Goal: Task Accomplishment & Management: Manage account settings

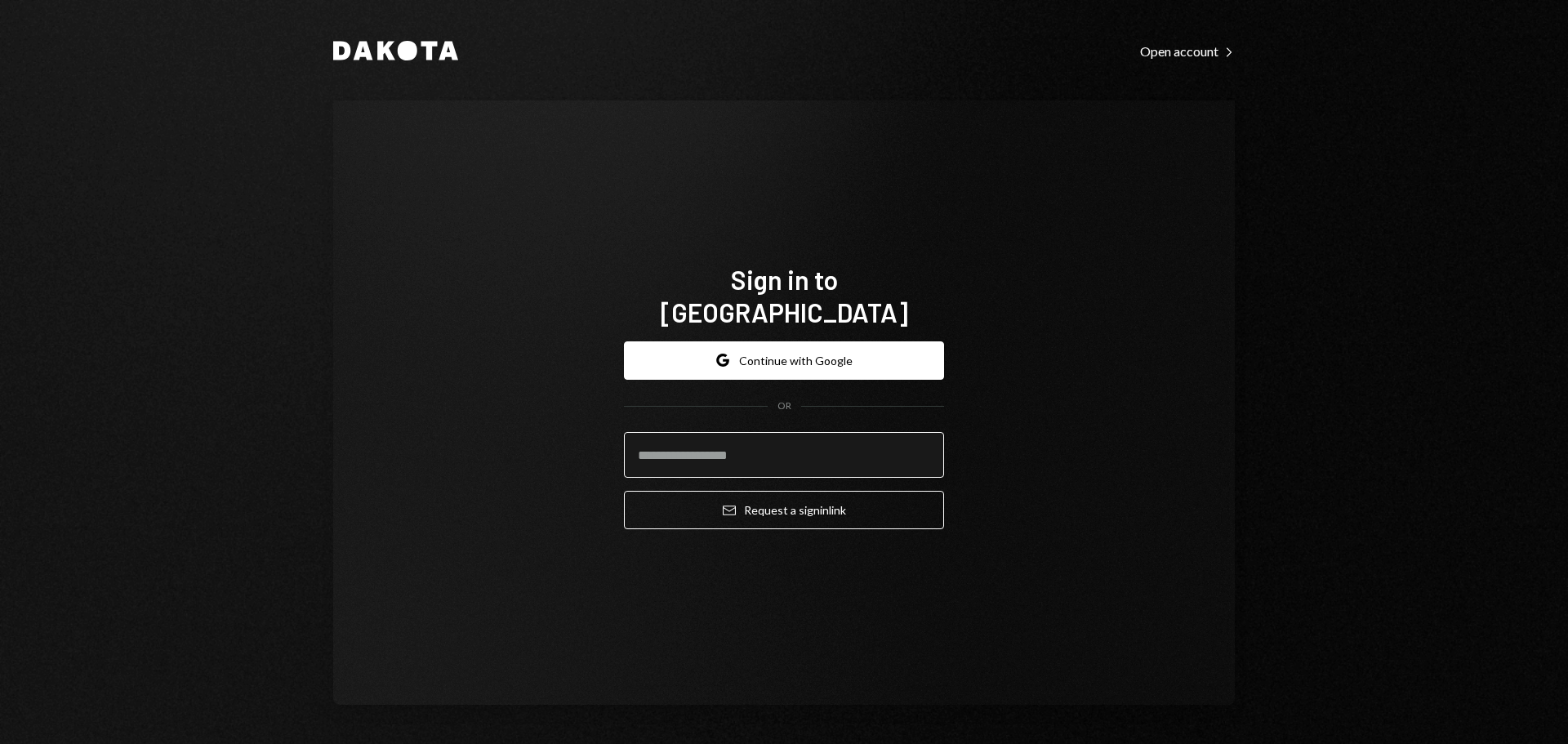
click at [792, 432] on input "email" at bounding box center [784, 455] width 320 height 46
type input "**********"
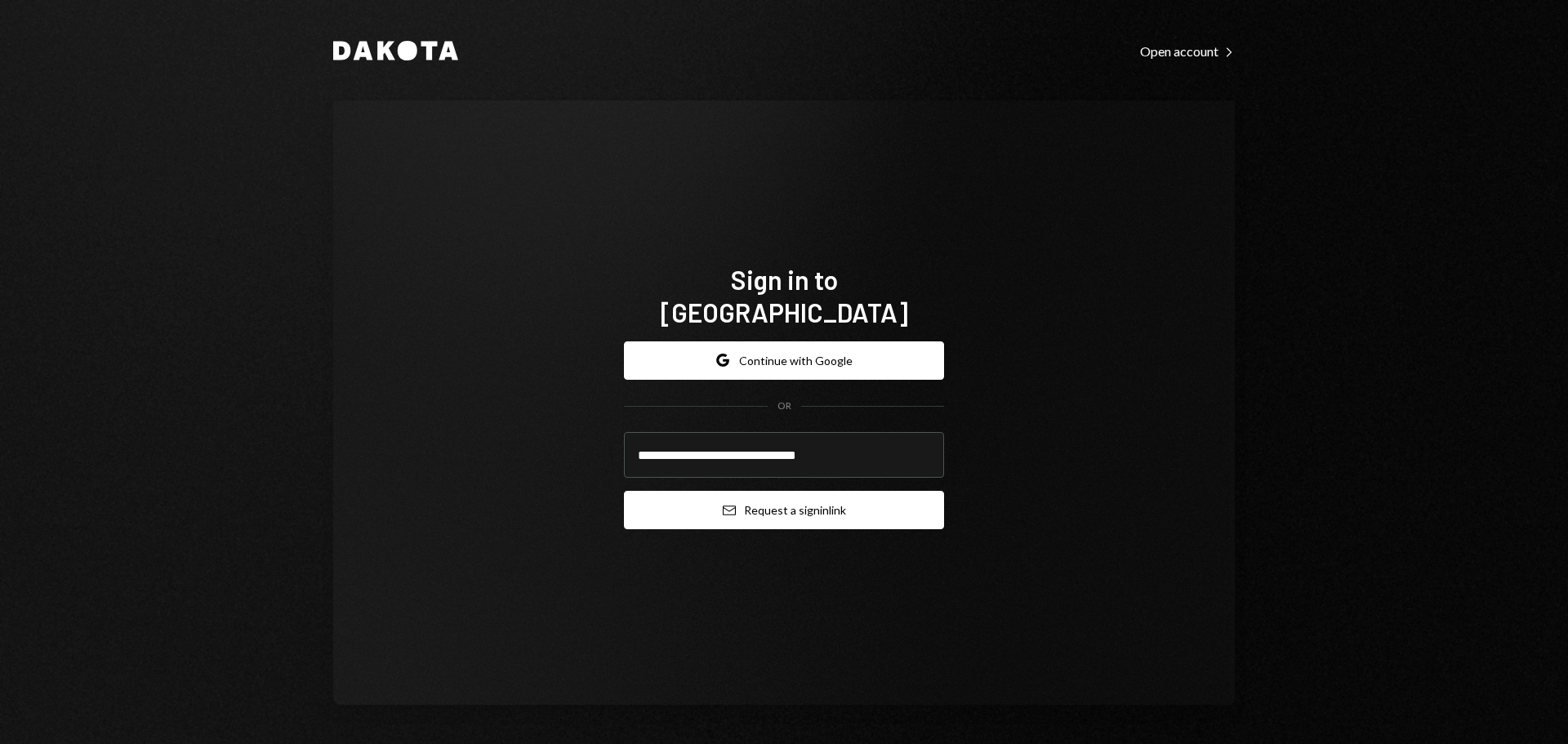
click at [776, 493] on button "Email Request a sign in link" at bounding box center [784, 510] width 320 height 38
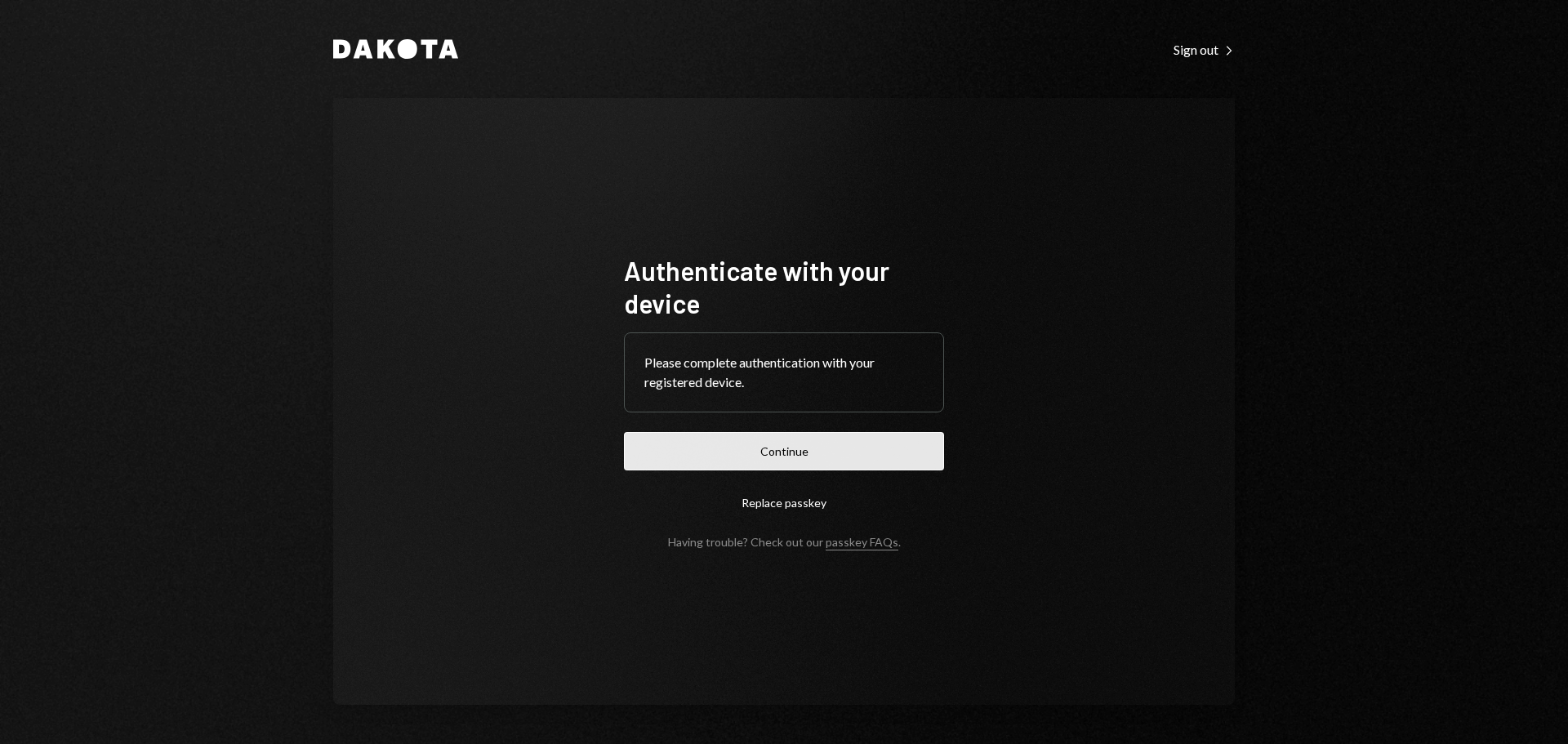
drag, startPoint x: 749, startPoint y: 480, endPoint x: 757, endPoint y: 464, distance: 17.9
click at [749, 479] on form "Authenticate with your device Please complete authentication with your register…" at bounding box center [784, 401] width 320 height 295
click at [764, 461] on button "Continue" at bounding box center [784, 451] width 320 height 38
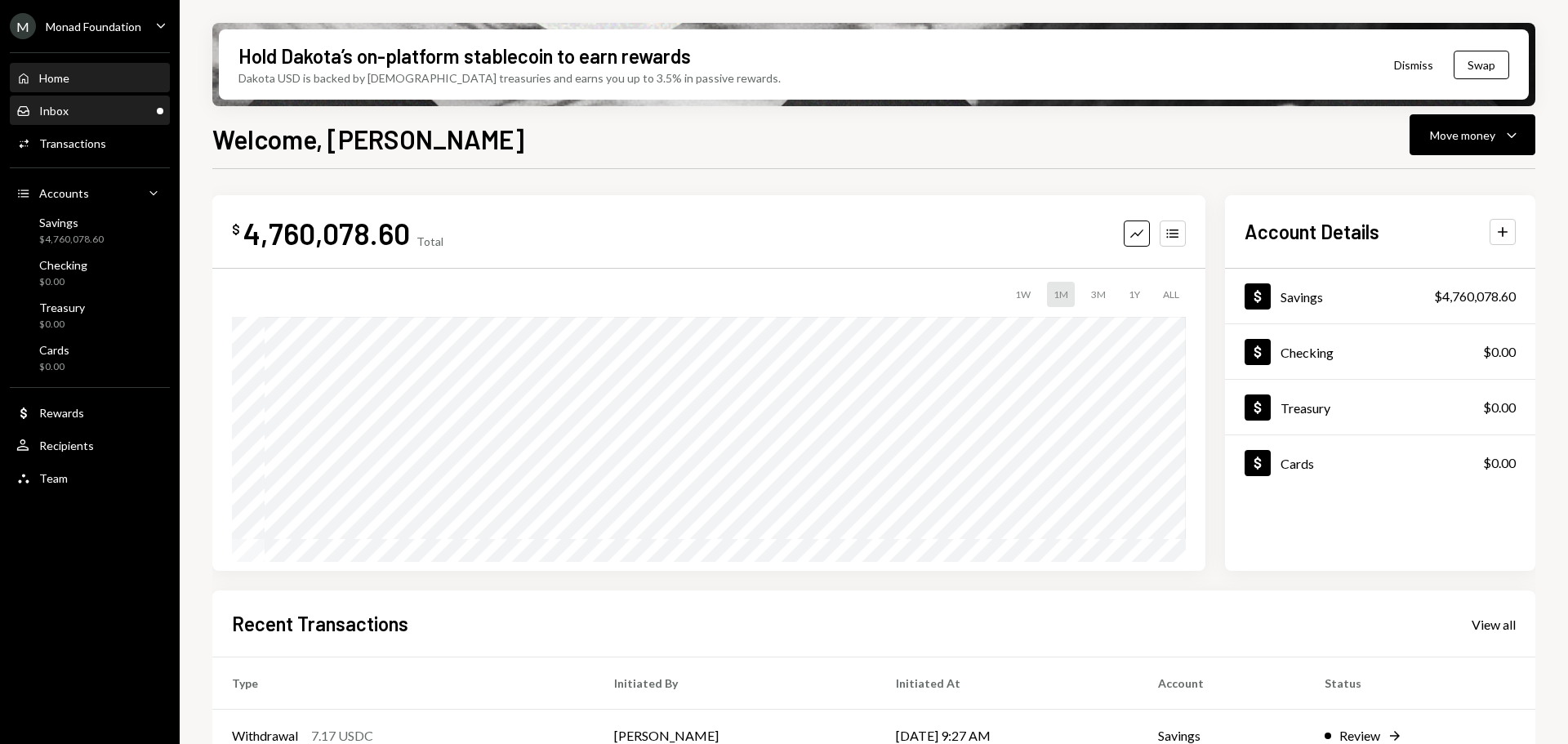
click at [99, 109] on div "Inbox Inbox" at bounding box center [89, 110] width 147 height 14
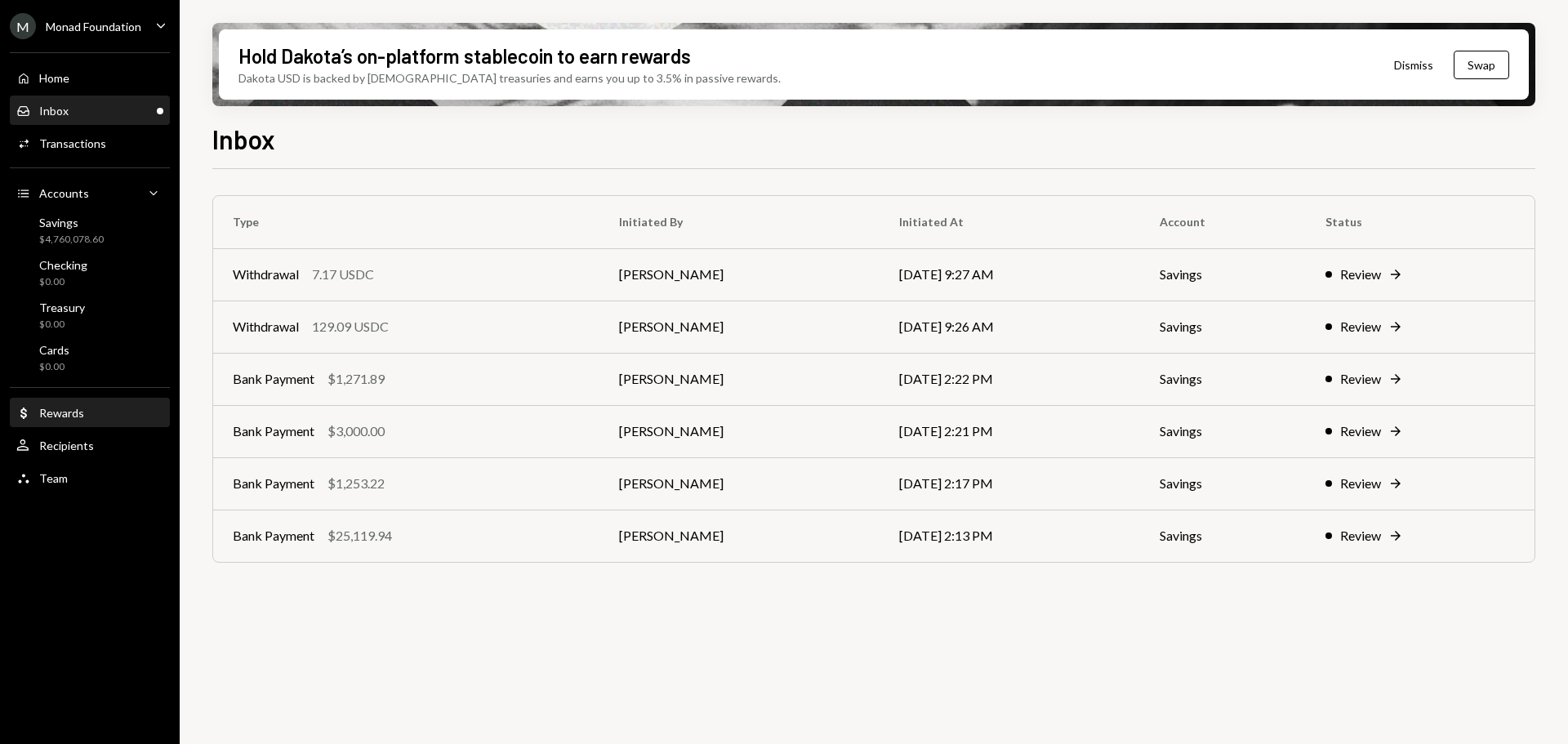
click at [82, 414] on div "Rewards" at bounding box center [61, 413] width 45 height 14
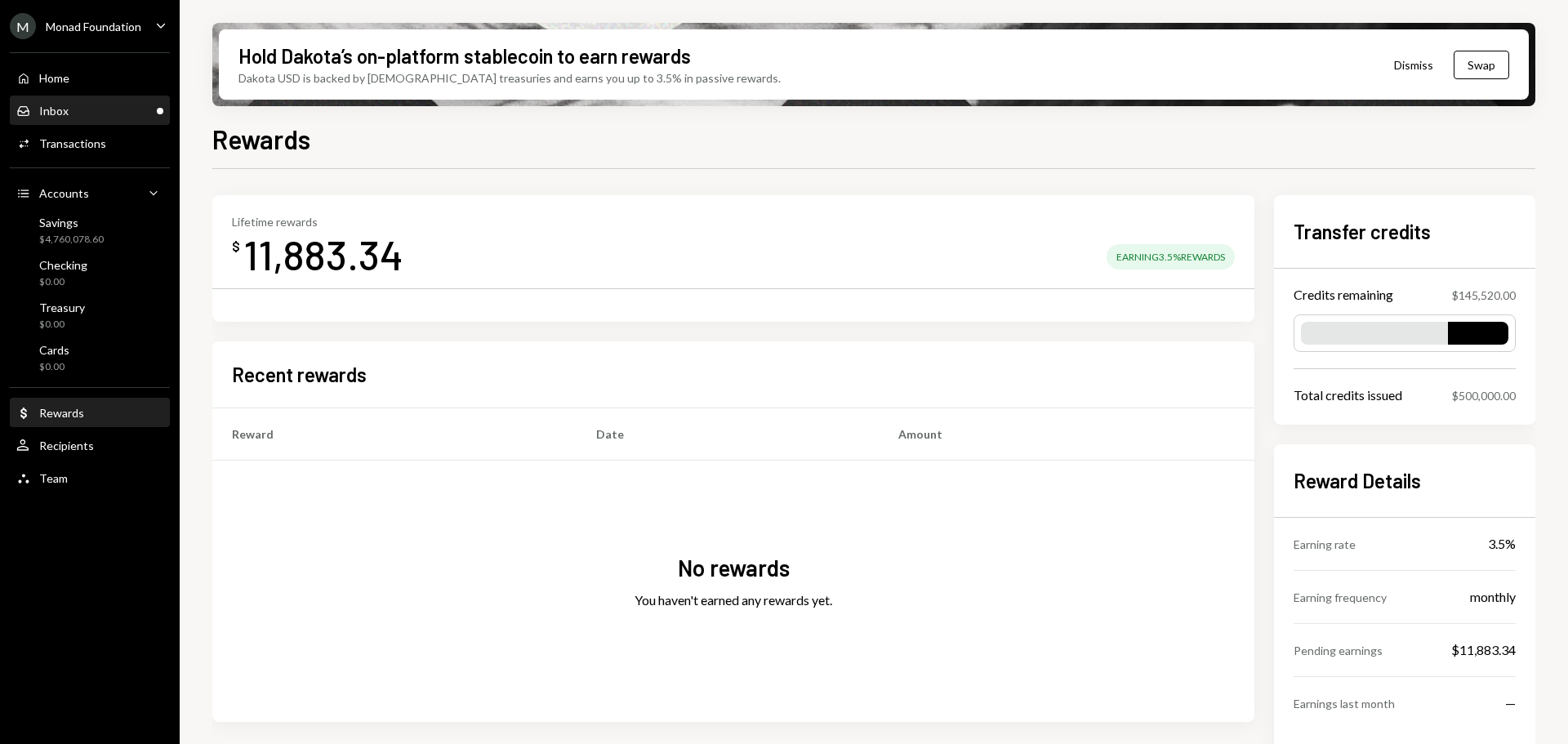
click at [75, 112] on div "Inbox Inbox" at bounding box center [89, 110] width 147 height 14
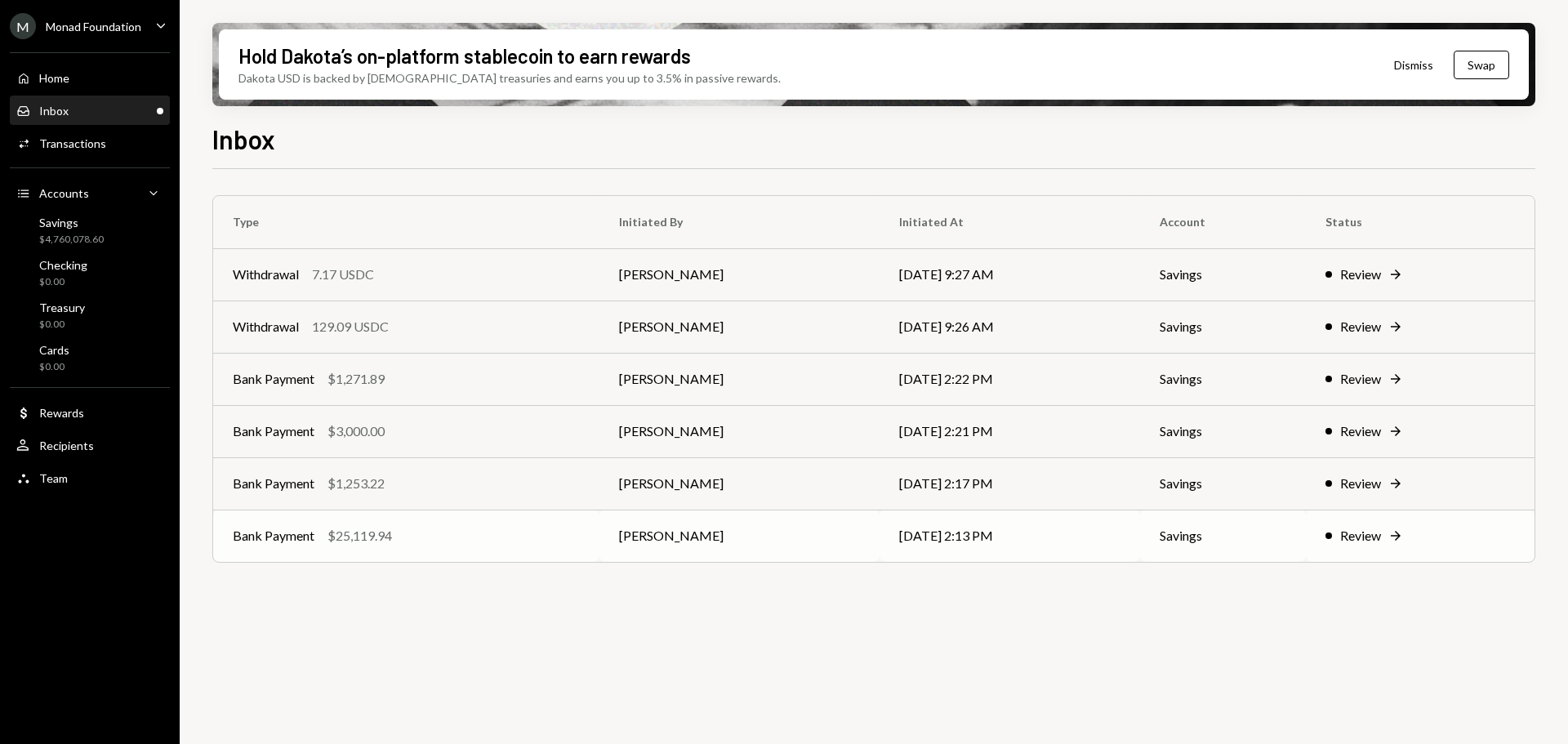
click at [448, 544] on div "Bank Payment $25,119.94" at bounding box center [406, 535] width 347 height 20
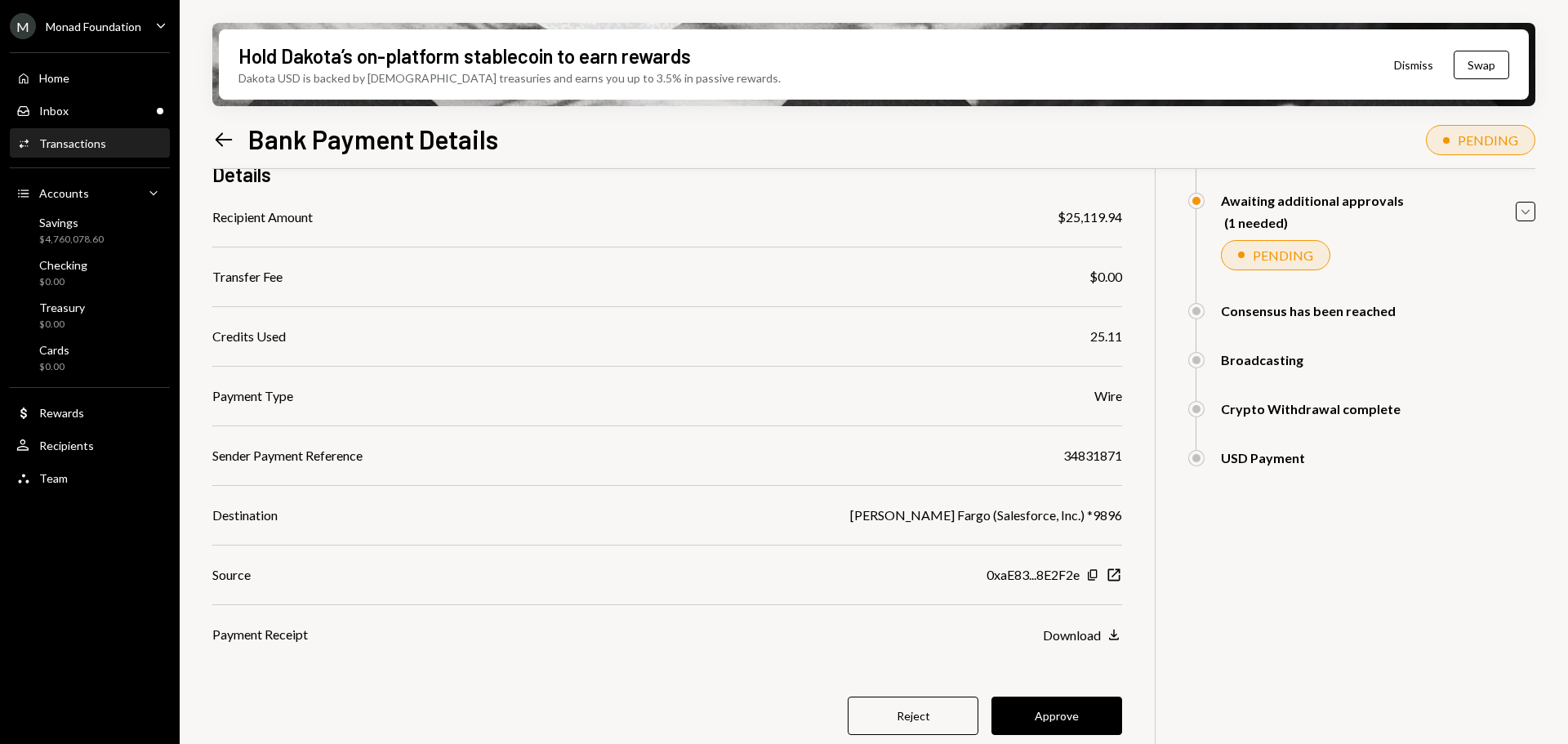
scroll to position [155, 0]
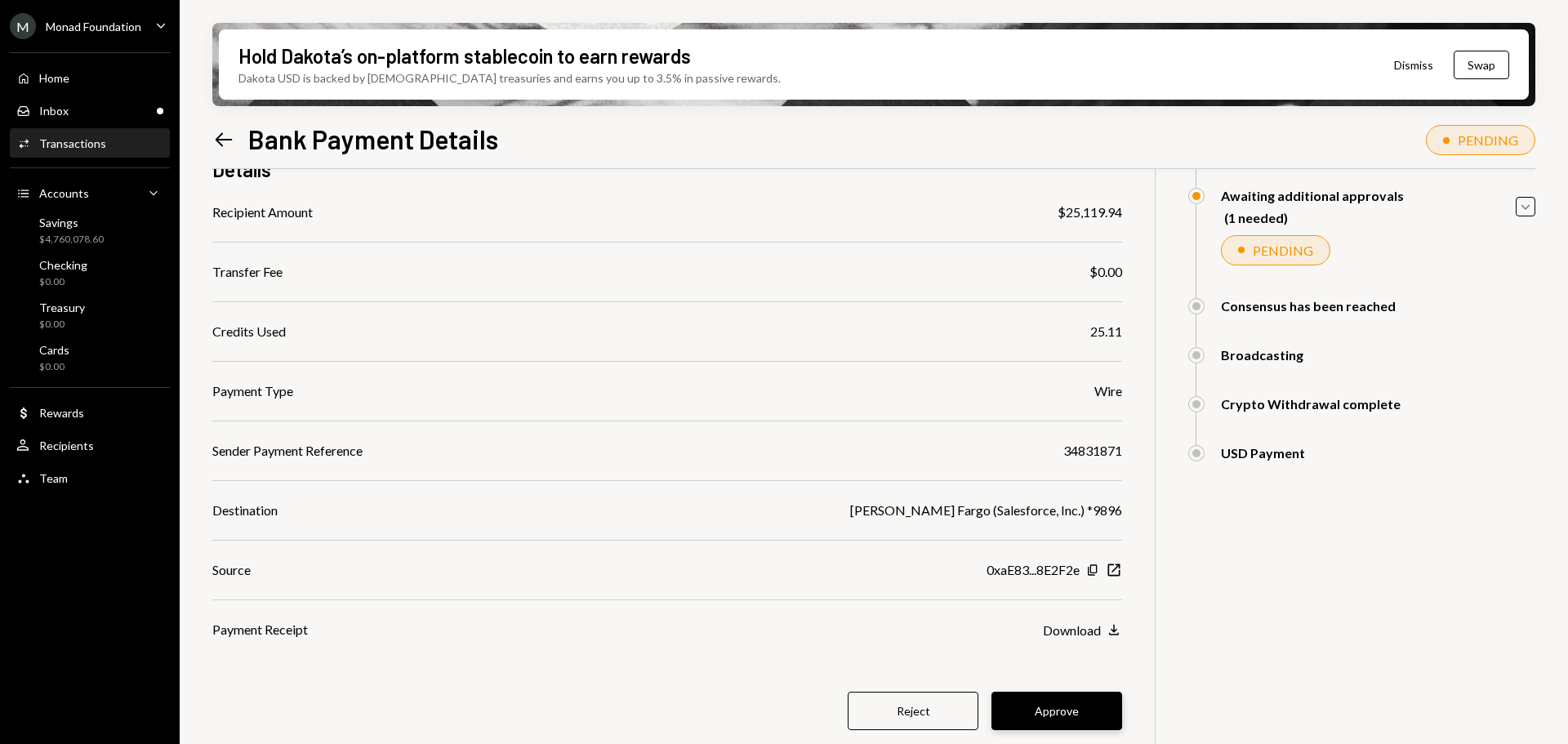
click at [1057, 703] on button "Approve" at bounding box center [1057, 711] width 131 height 38
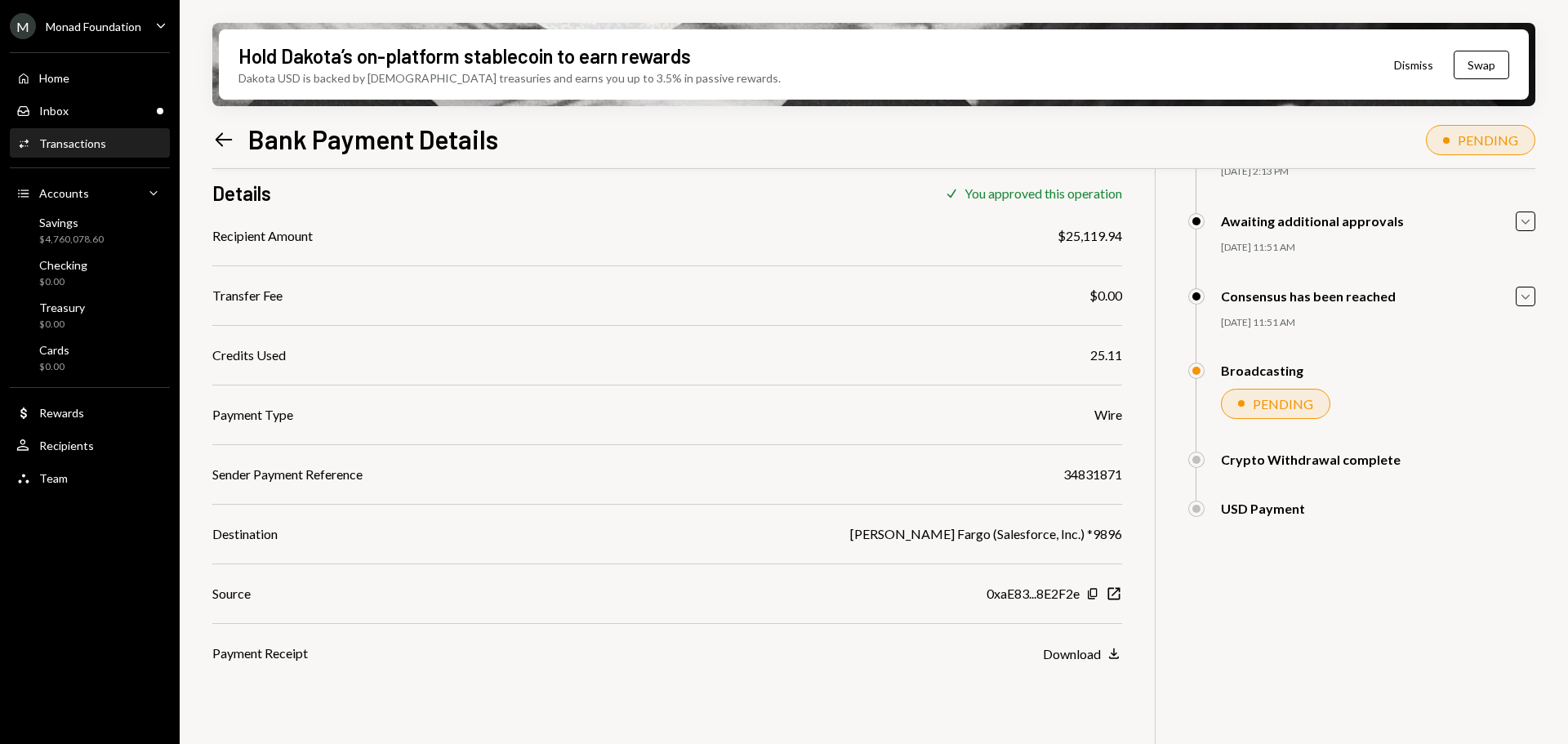
scroll to position [131, 0]
click at [127, 102] on div "Inbox Inbox" at bounding box center [89, 110] width 147 height 28
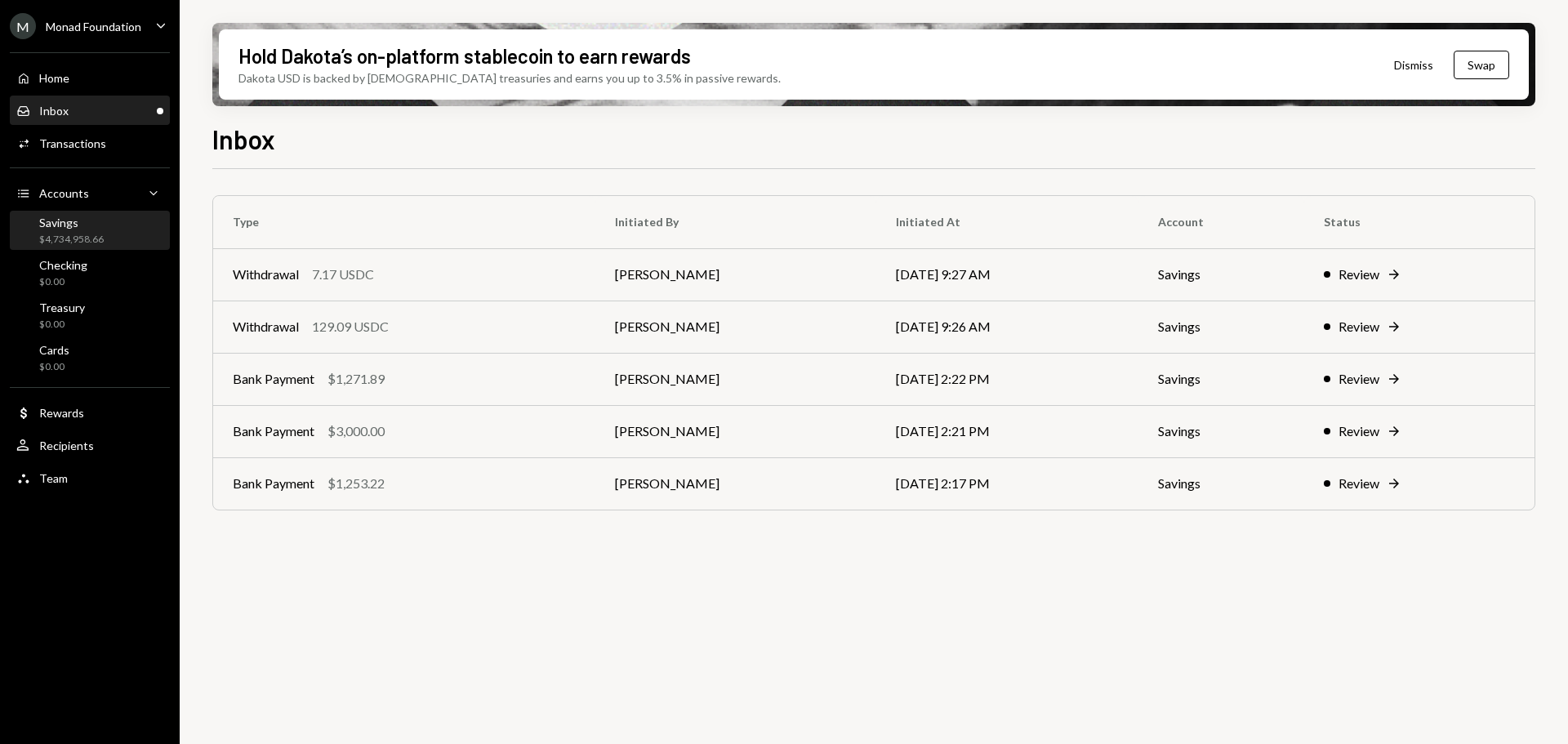
click at [100, 230] on div "Savings $4,734,958.66" at bounding box center [71, 231] width 65 height 31
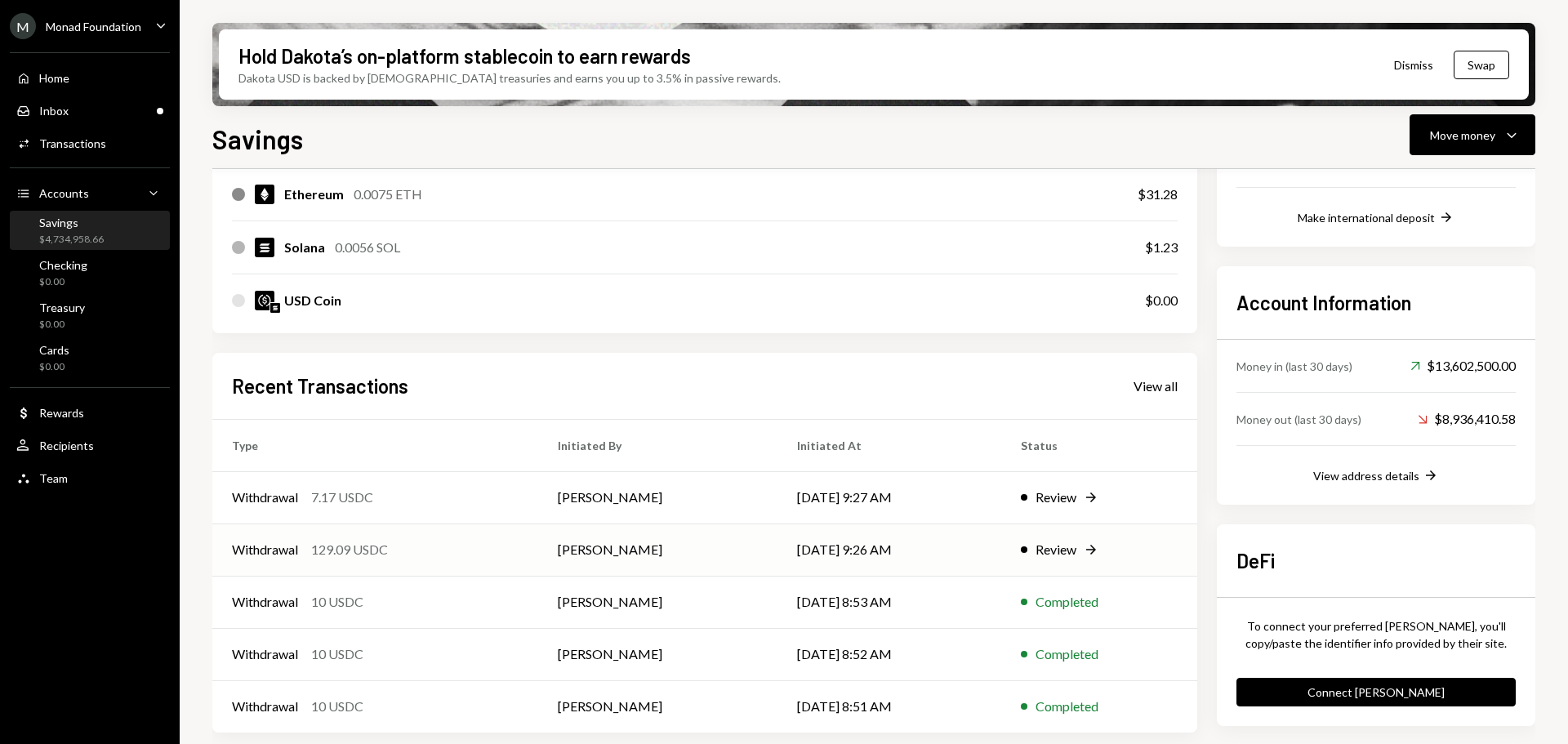
scroll to position [372, 0]
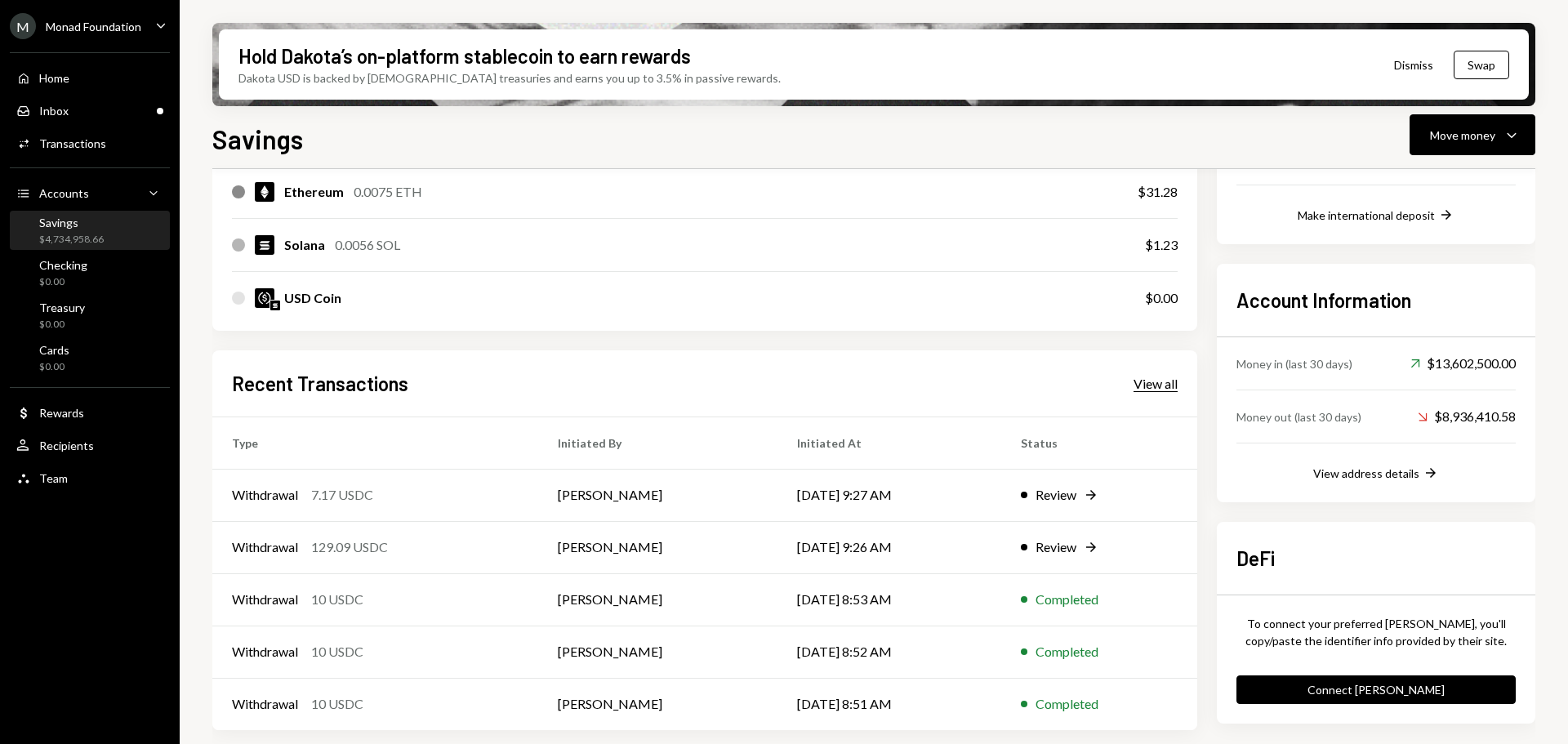
click at [1151, 389] on div "View all" at bounding box center [1156, 383] width 44 height 16
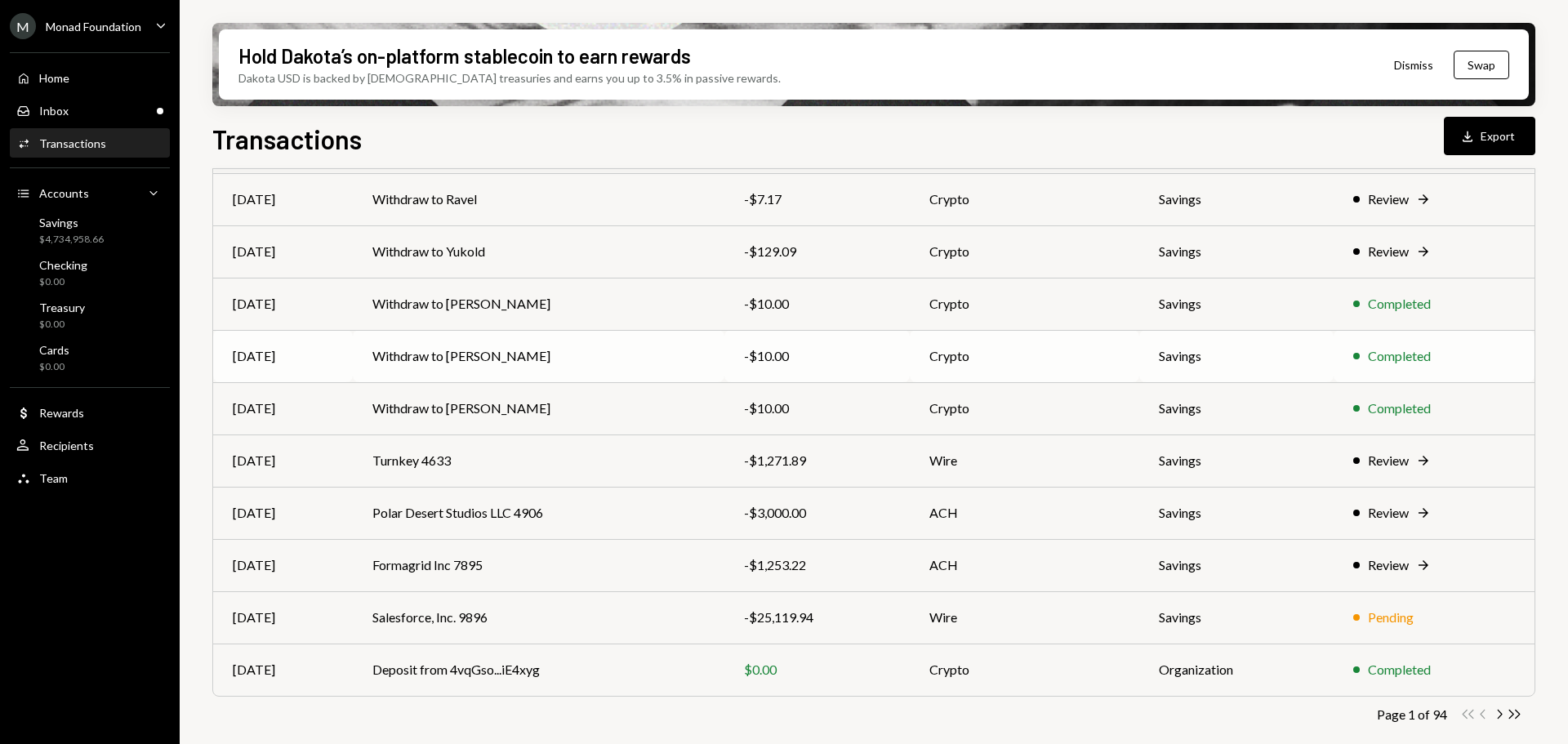
scroll to position [186, 0]
click at [1501, 713] on icon "Chevron Right" at bounding box center [1499, 713] width 15 height 15
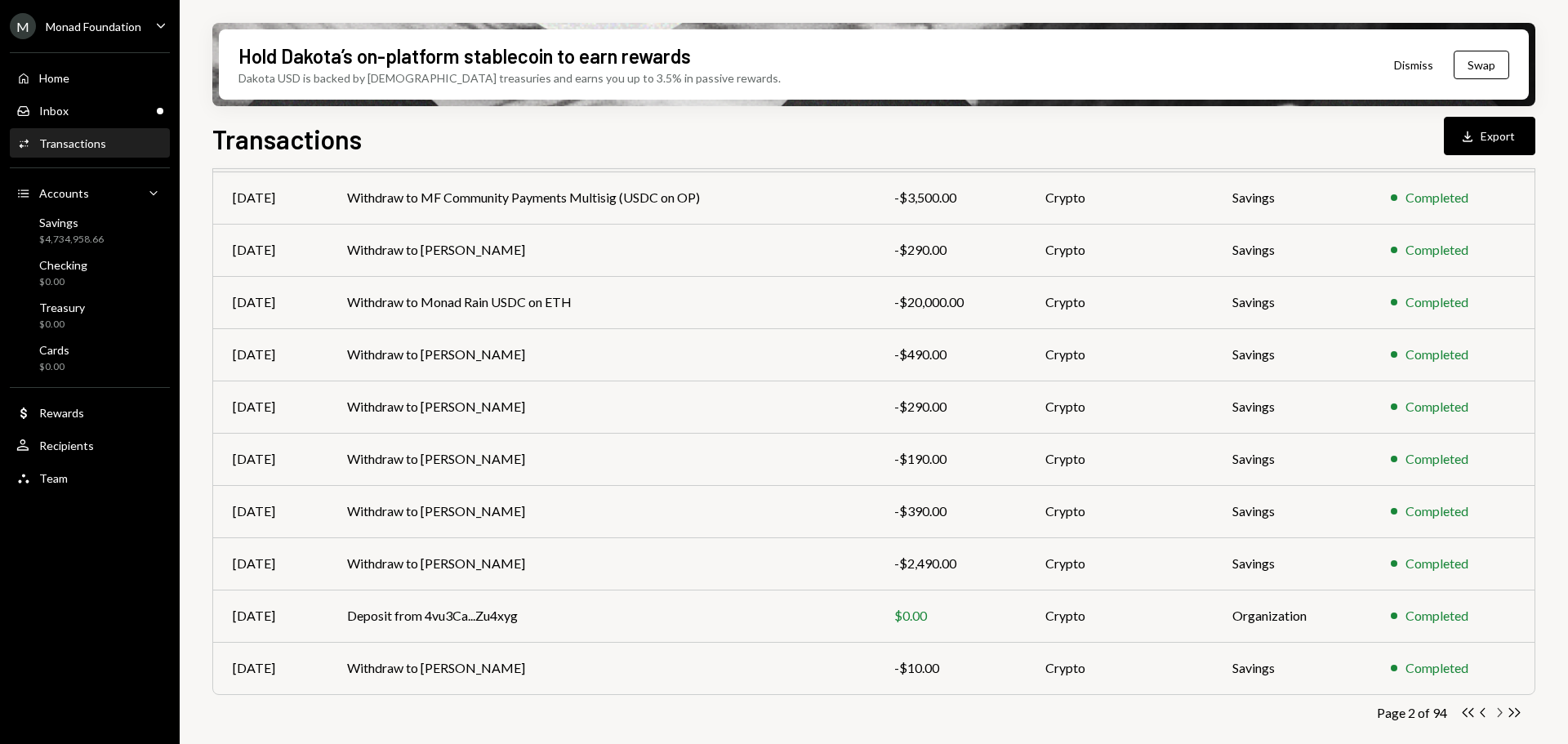
click at [1502, 713] on icon "button" at bounding box center [1501, 713] width 5 height 9
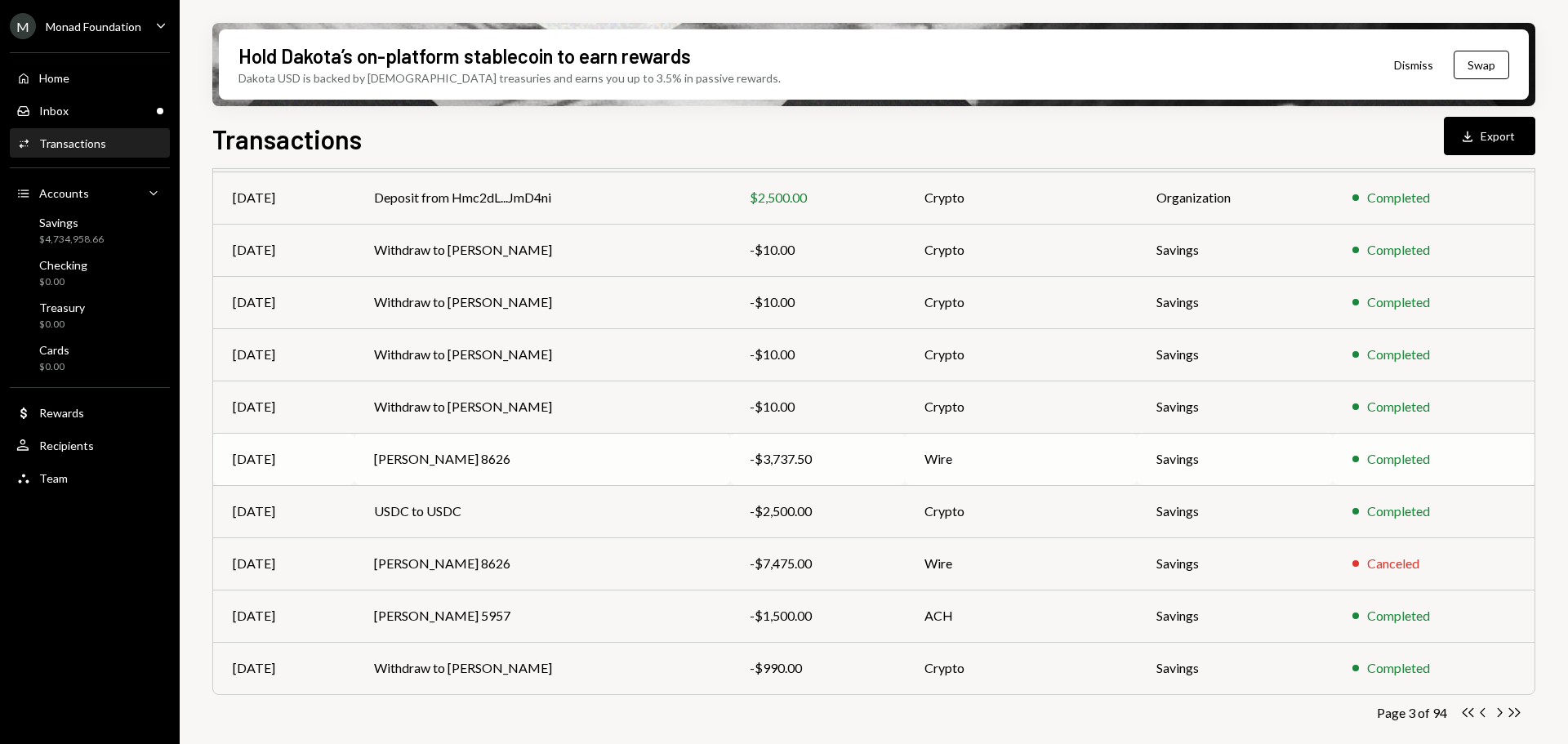
click at [671, 459] on td "[PERSON_NAME] 8626" at bounding box center [542, 459] width 375 height 53
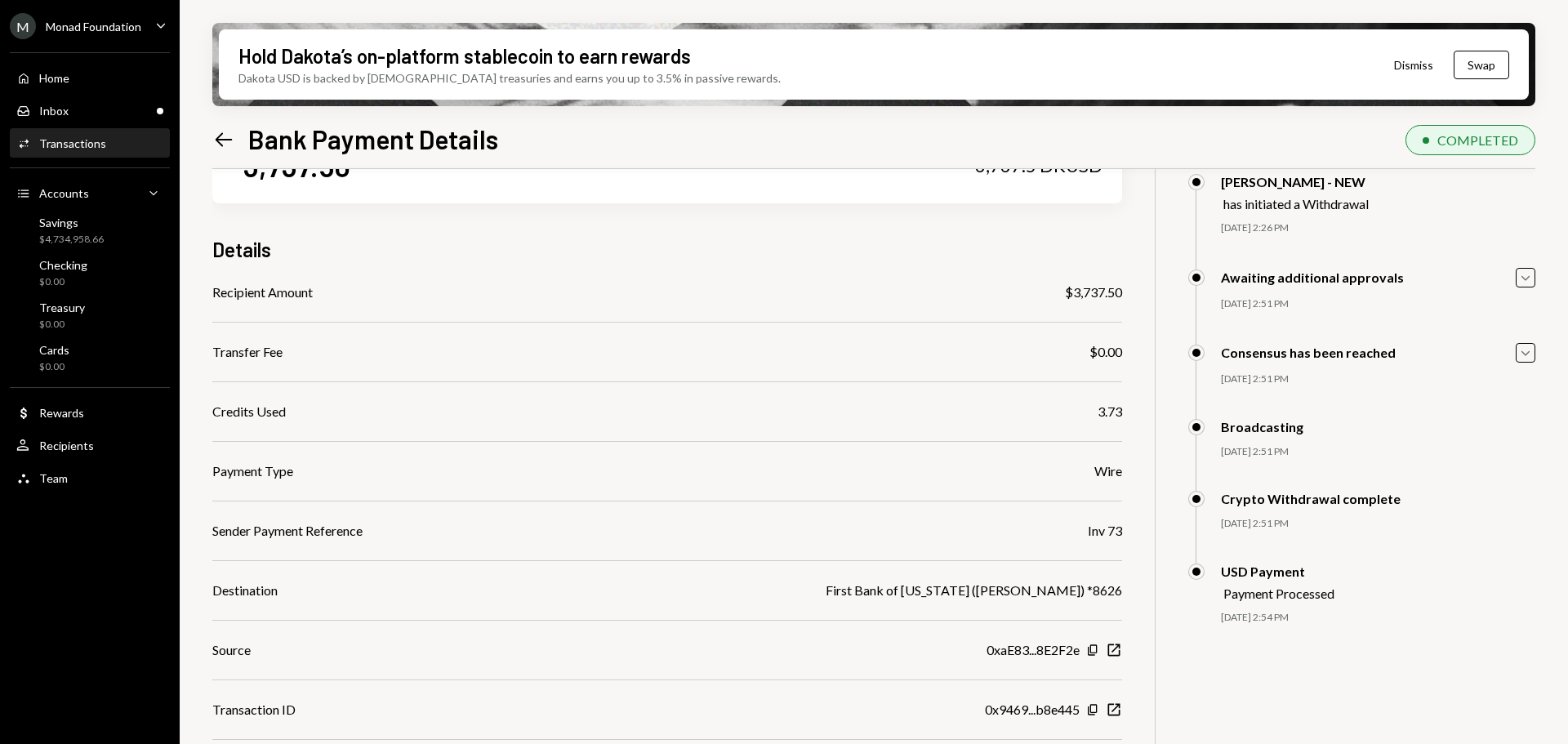
scroll to position [131, 0]
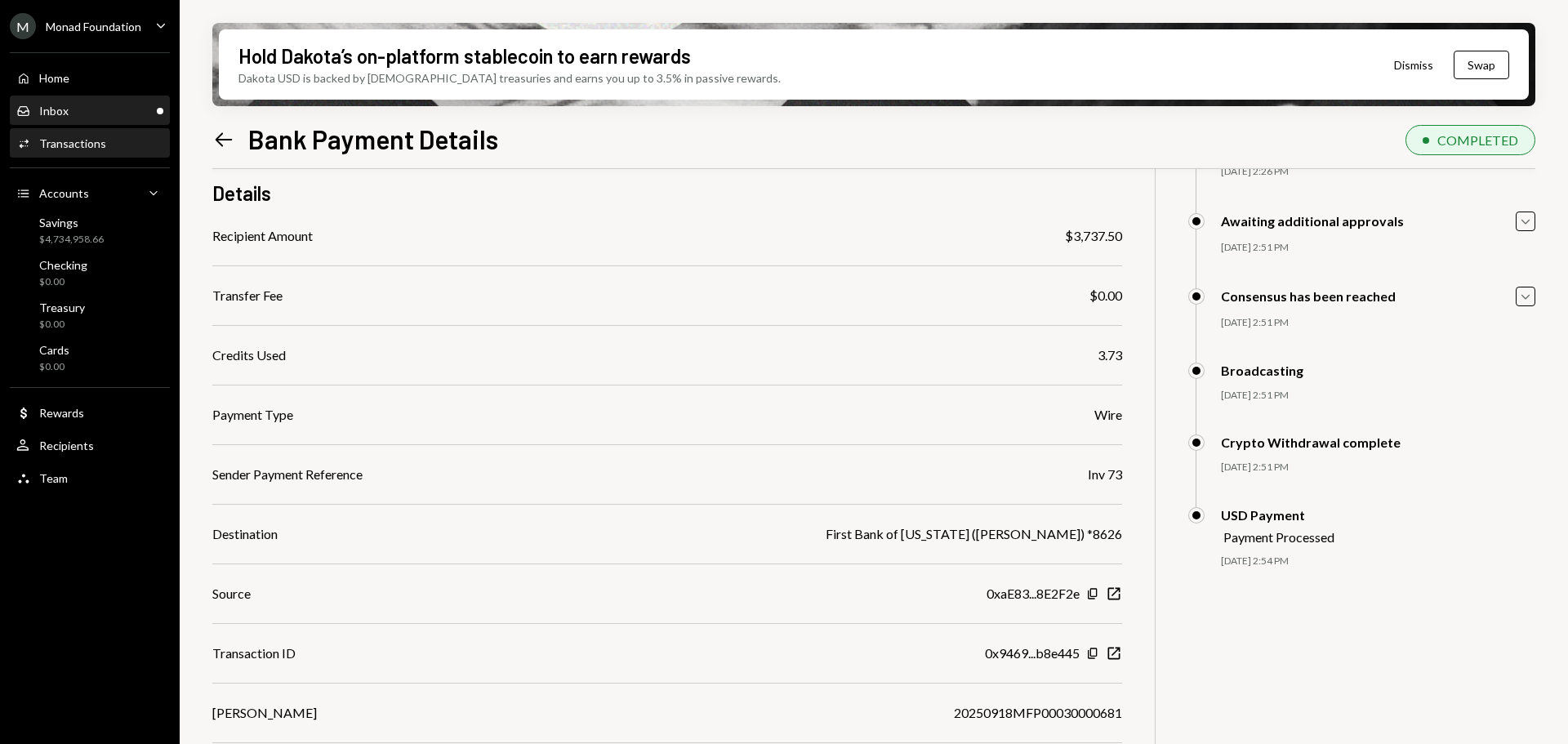
click at [117, 117] on div "Inbox Inbox" at bounding box center [89, 110] width 147 height 14
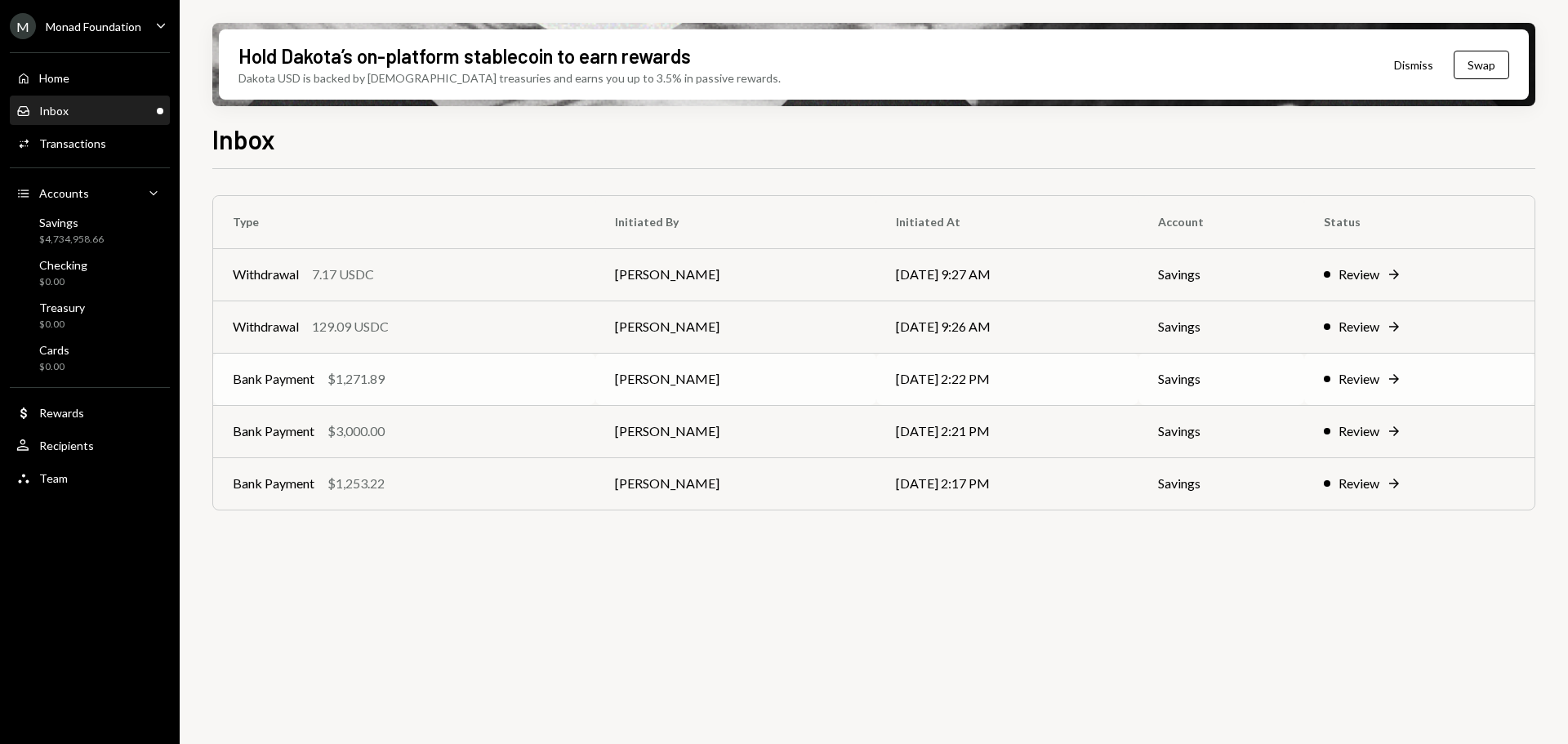
click at [412, 383] on div "Bank Payment $1,271.89" at bounding box center [404, 379] width 343 height 20
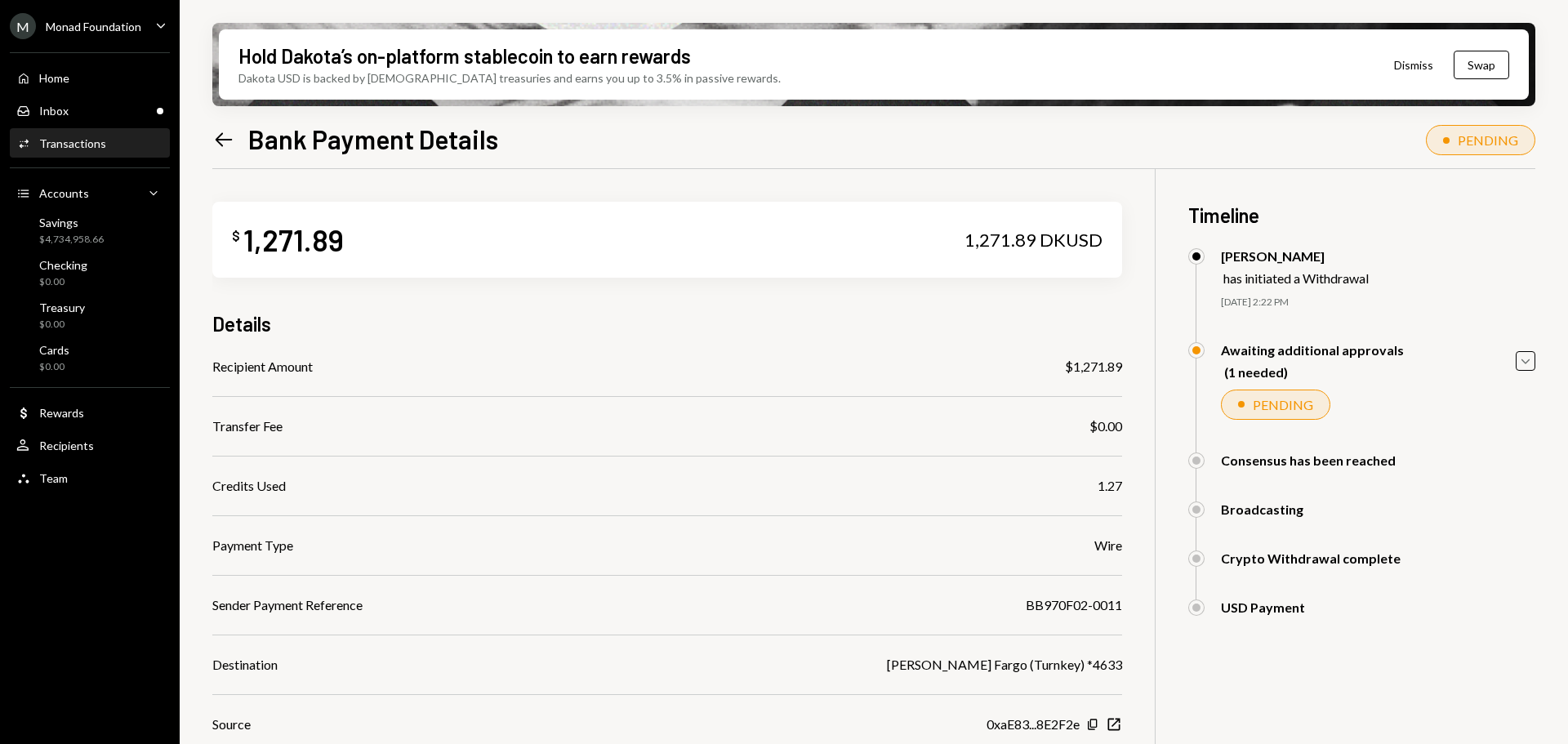
scroll to position [155, 0]
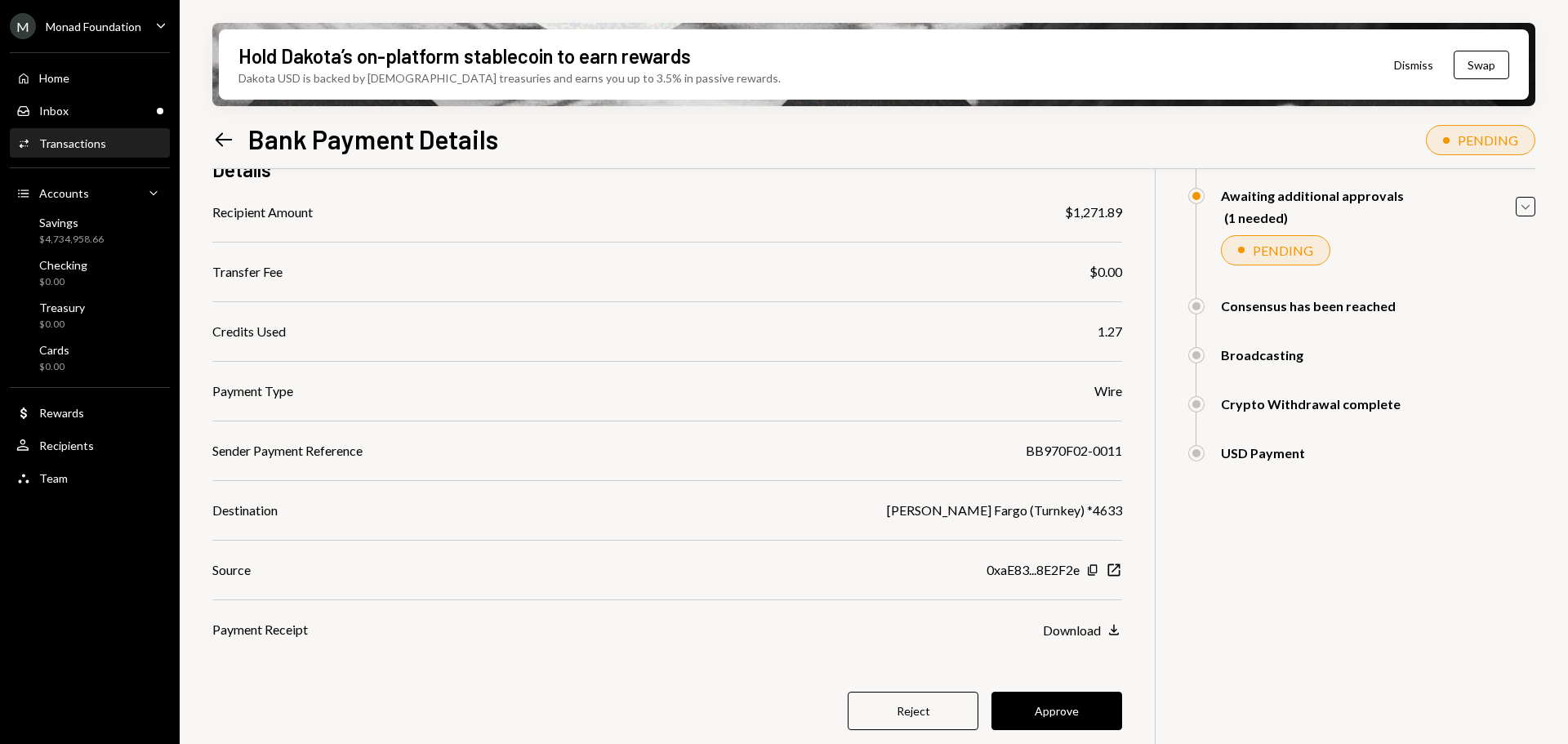
click at [1081, 698] on button "Approve" at bounding box center [1057, 711] width 131 height 38
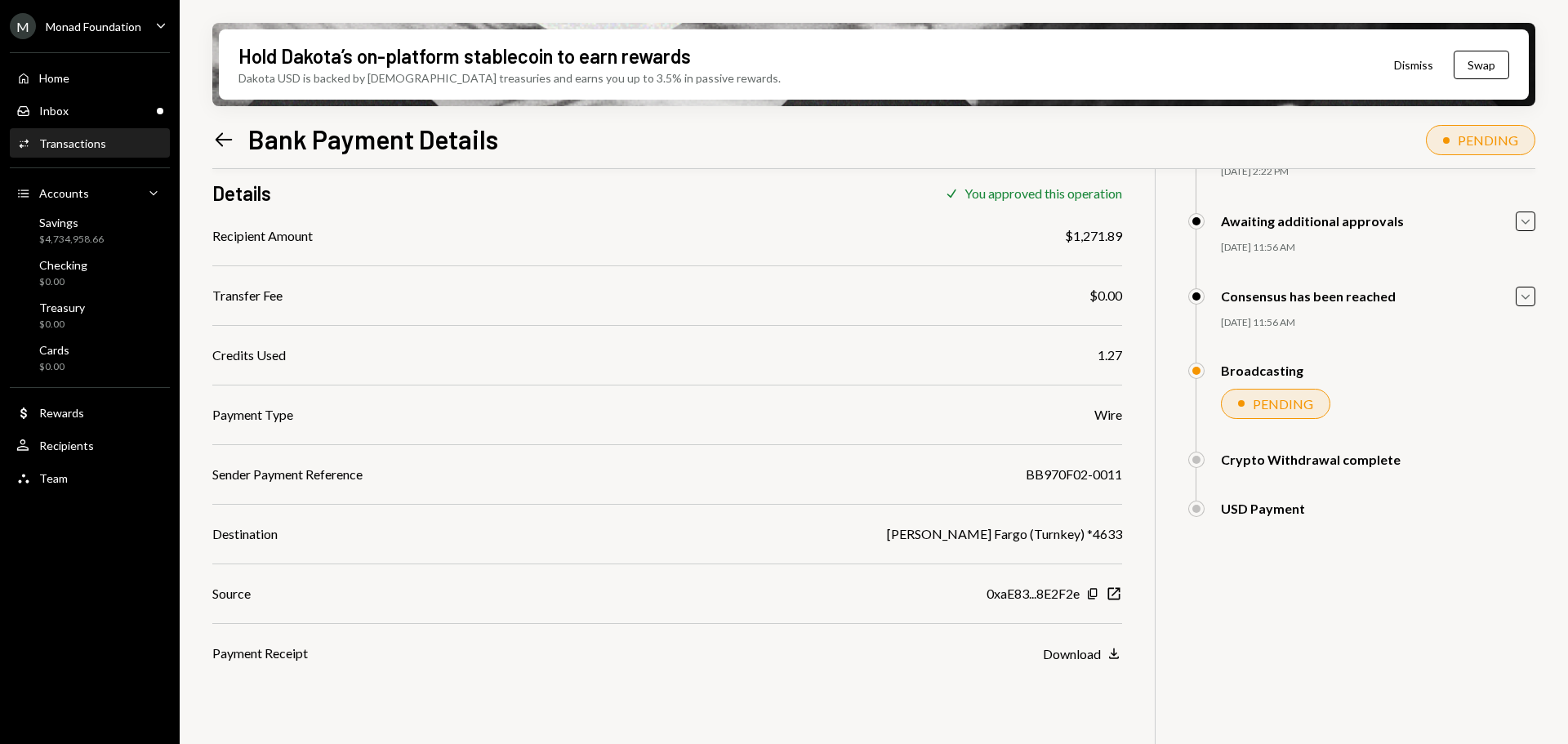
scroll to position [131, 0]
click at [72, 100] on div "Inbox Inbox" at bounding box center [89, 110] width 147 height 28
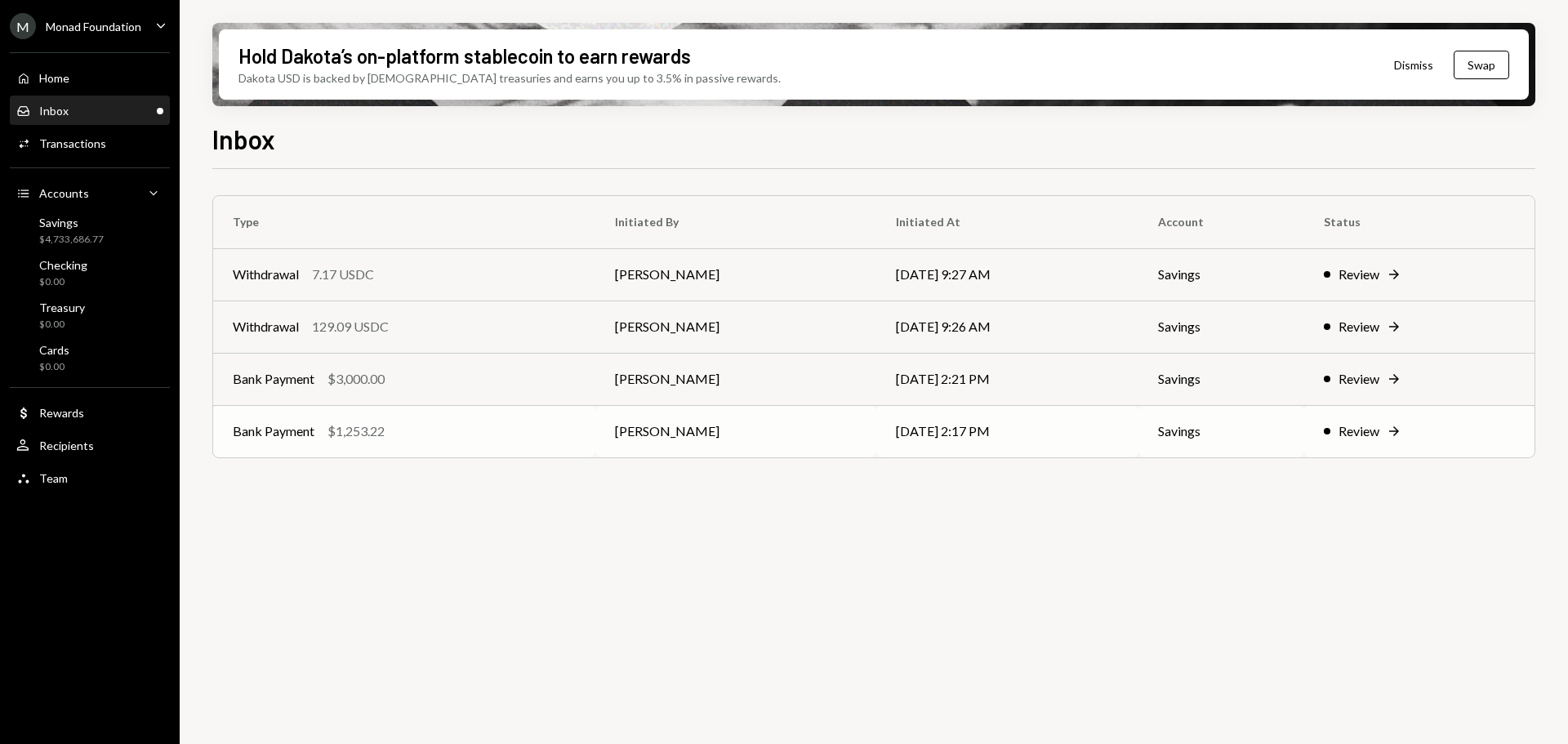
click at [438, 447] on td "Bank Payment $1,253.22" at bounding box center [404, 431] width 382 height 53
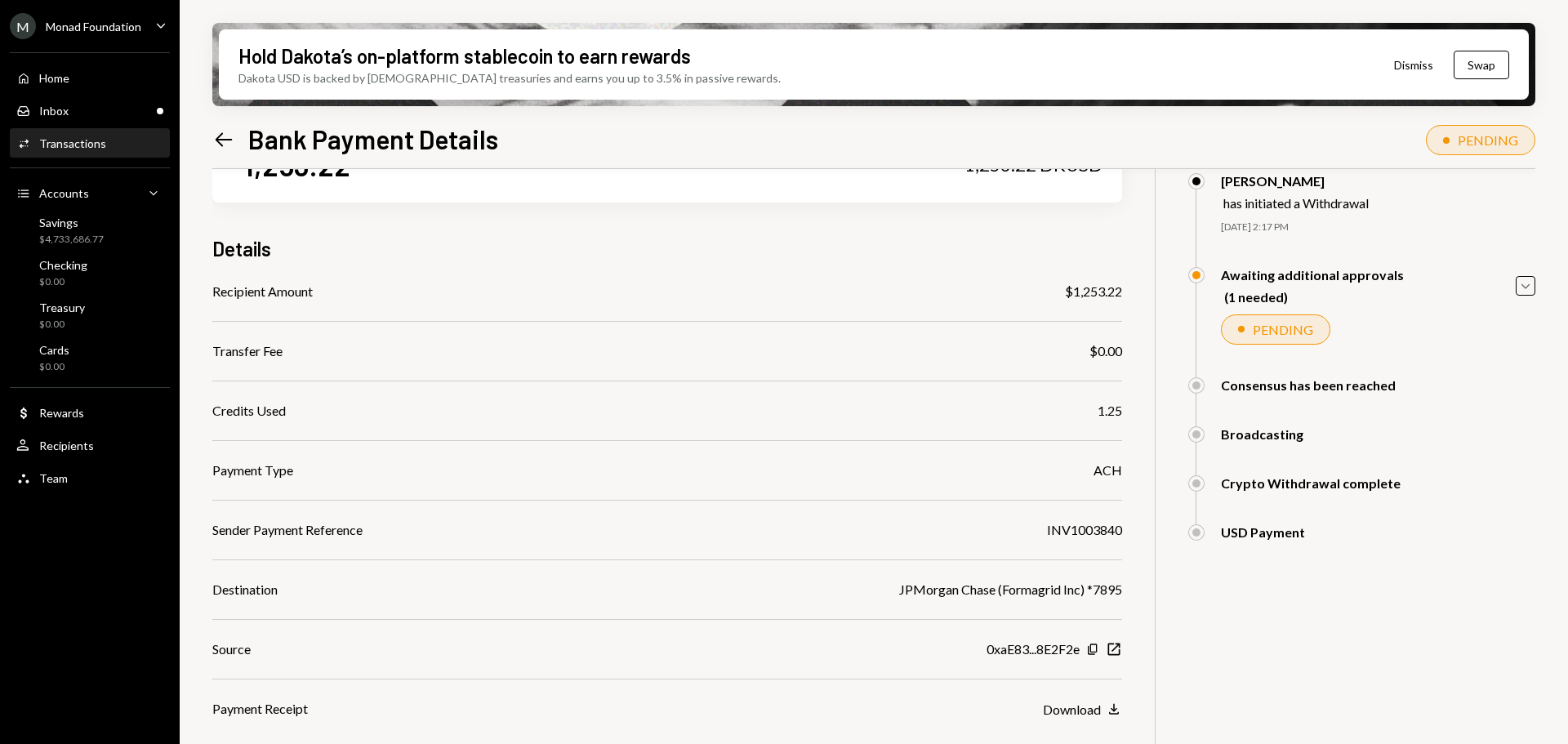
scroll to position [155, 0]
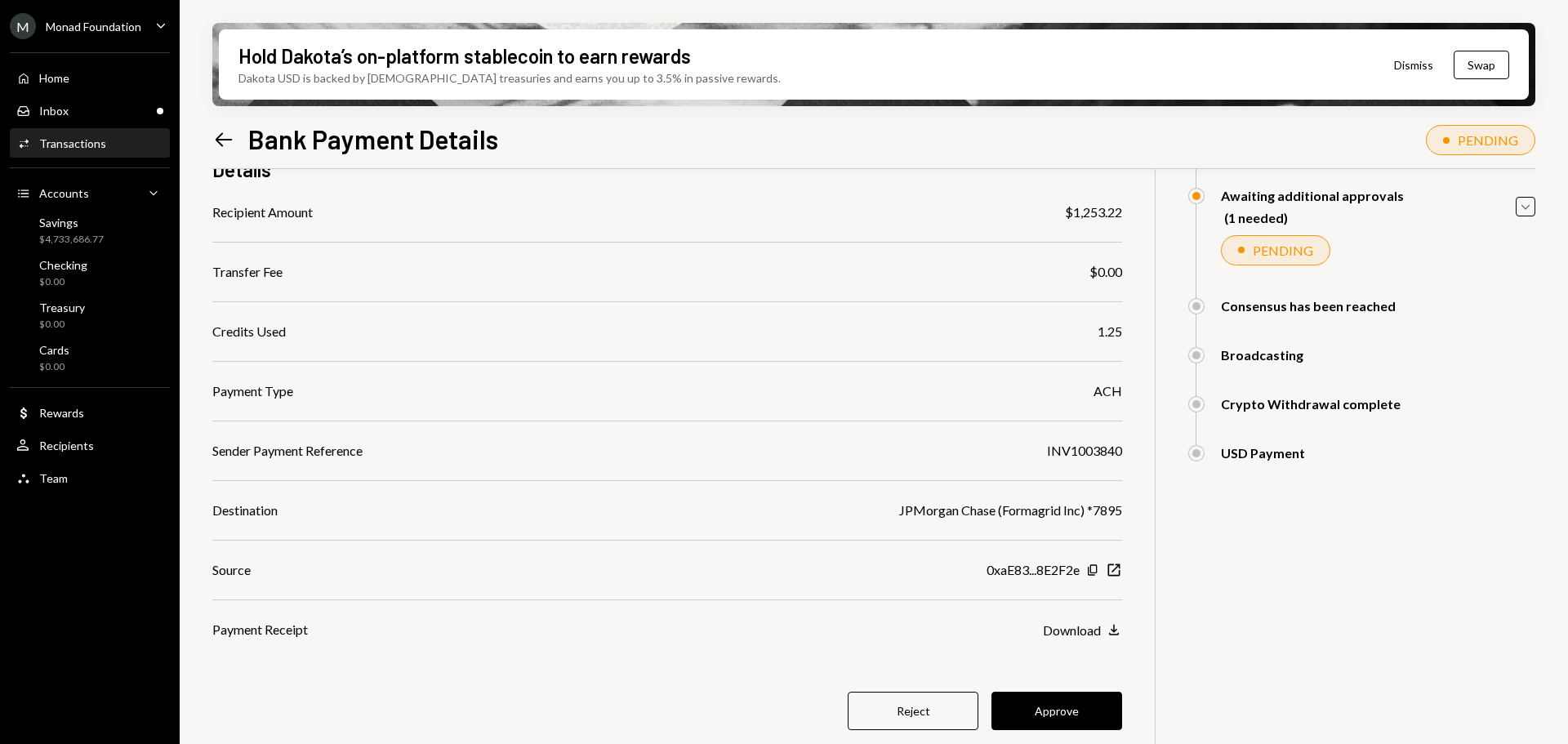
click at [1064, 708] on button "Approve" at bounding box center [1057, 711] width 131 height 38
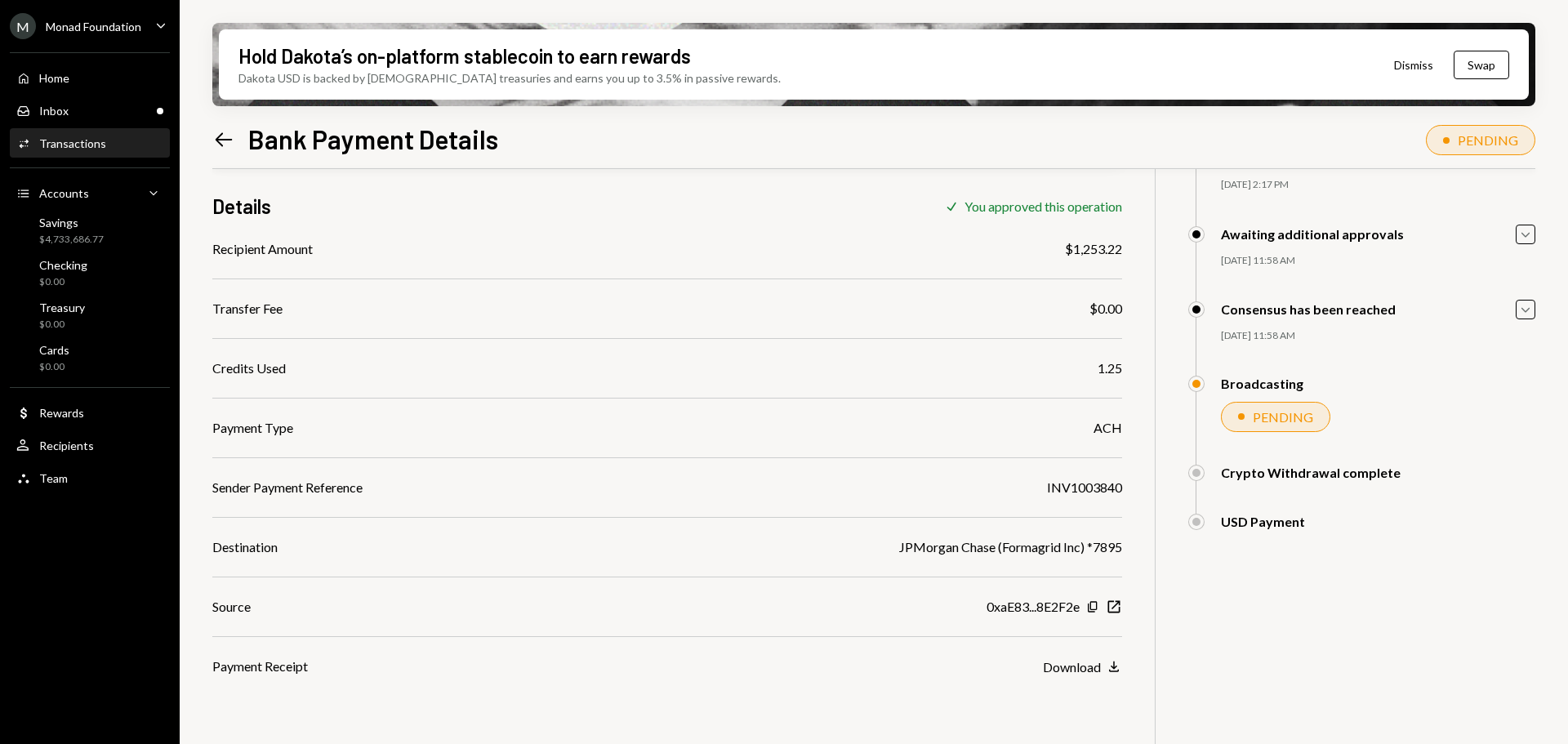
scroll to position [131, 0]
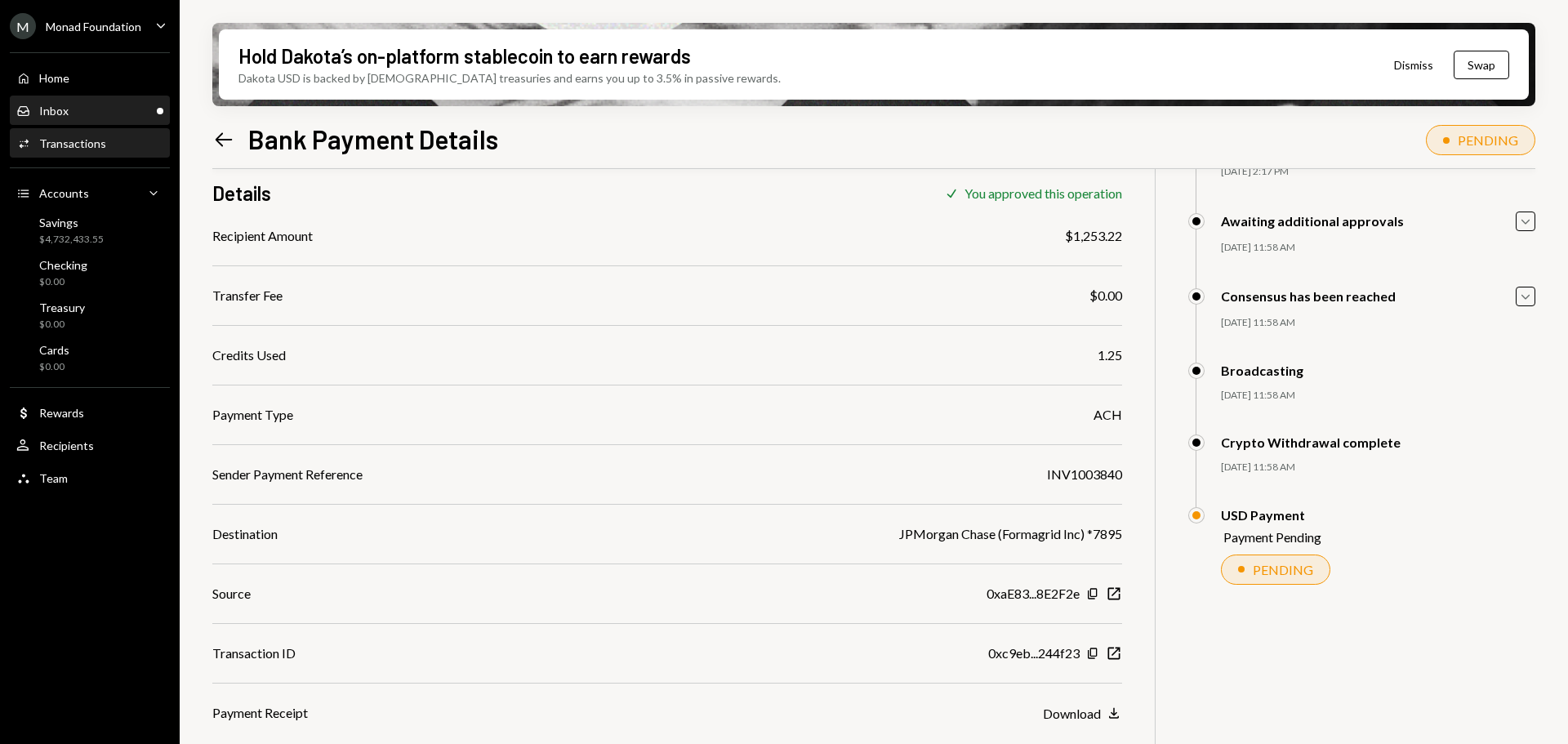
click at [122, 107] on div "Inbox Inbox" at bounding box center [89, 110] width 147 height 14
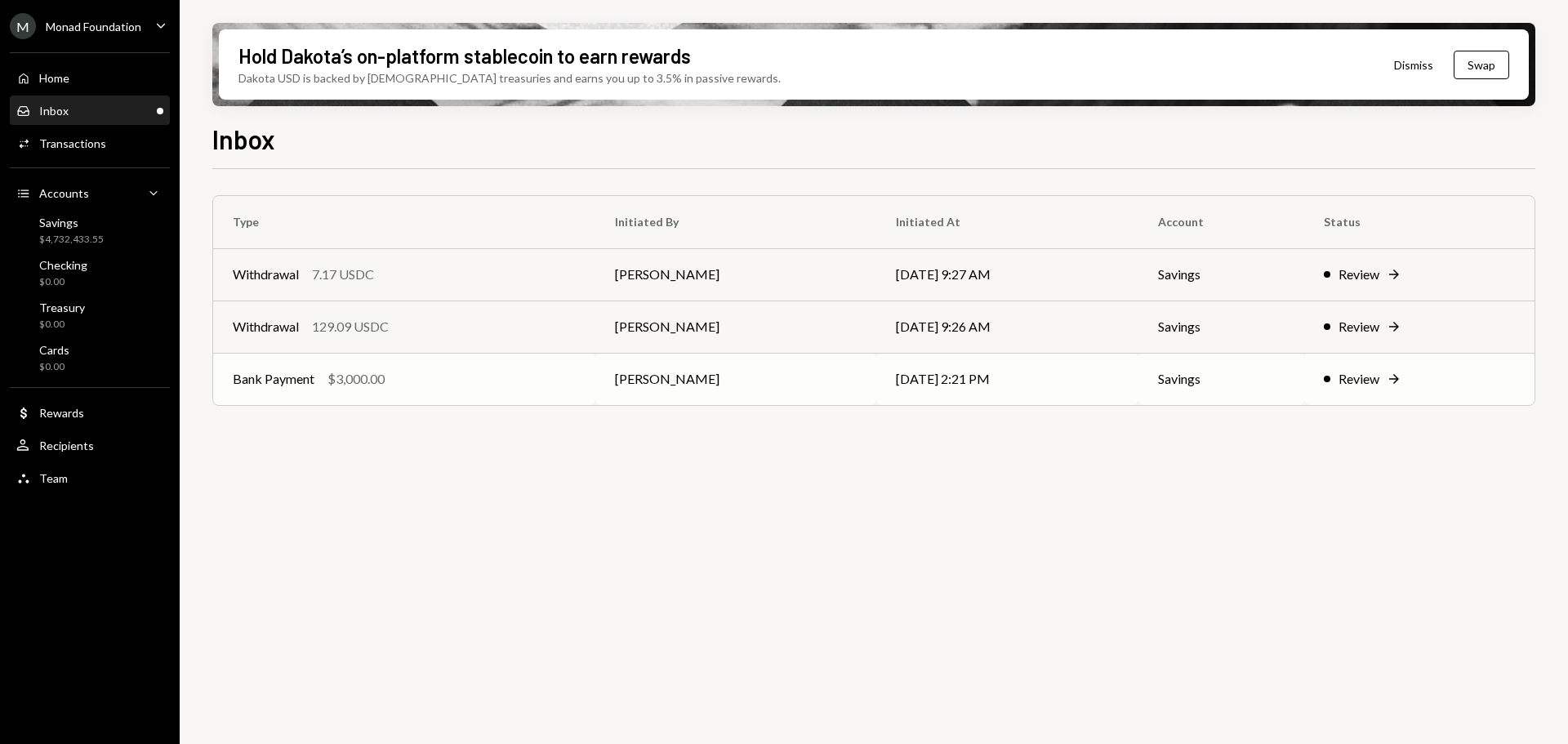
click at [463, 386] on div "Bank Payment $3,000.00" at bounding box center [404, 379] width 343 height 20
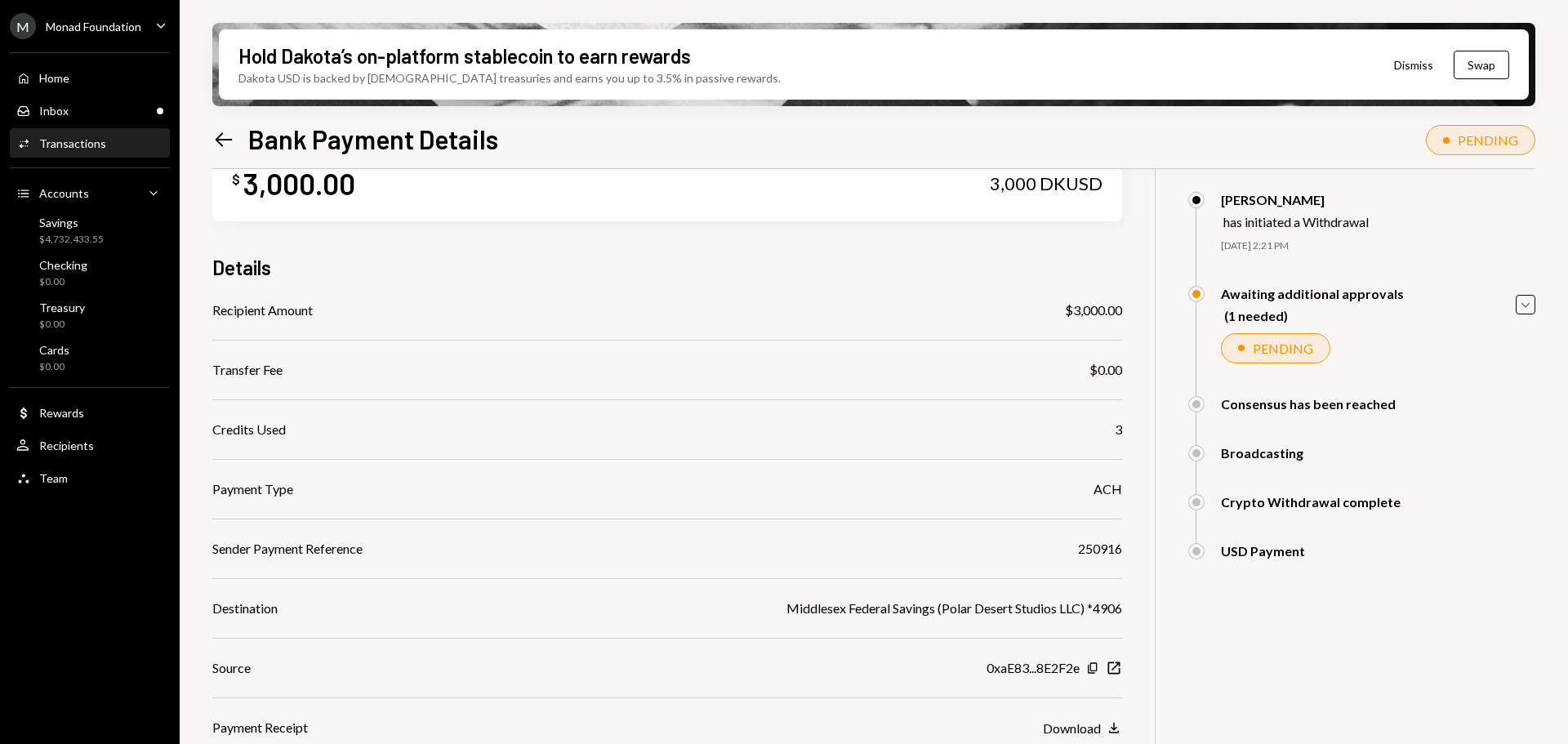
scroll to position [82, 0]
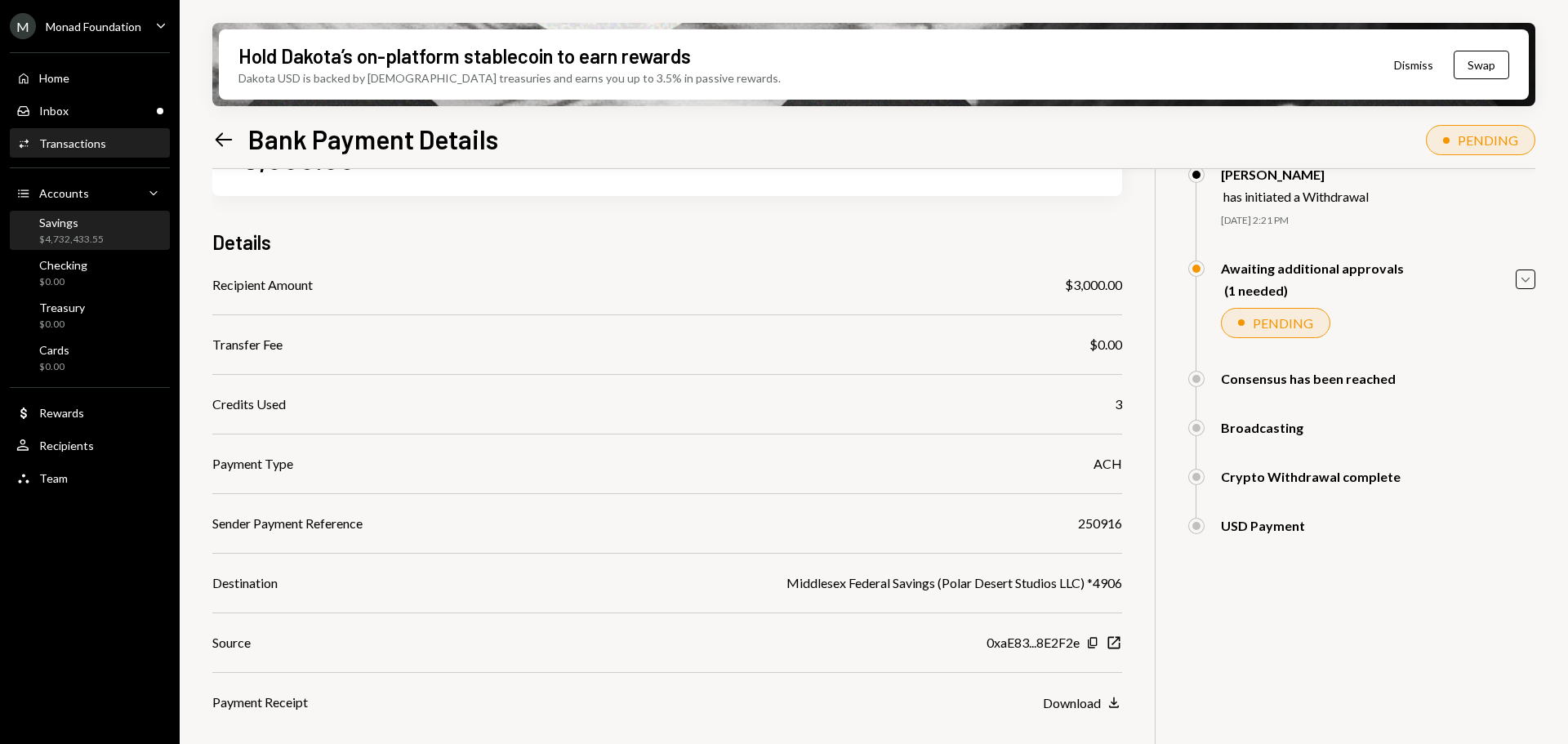
click at [97, 238] on div "$4,732,433.55" at bounding box center [71, 240] width 65 height 14
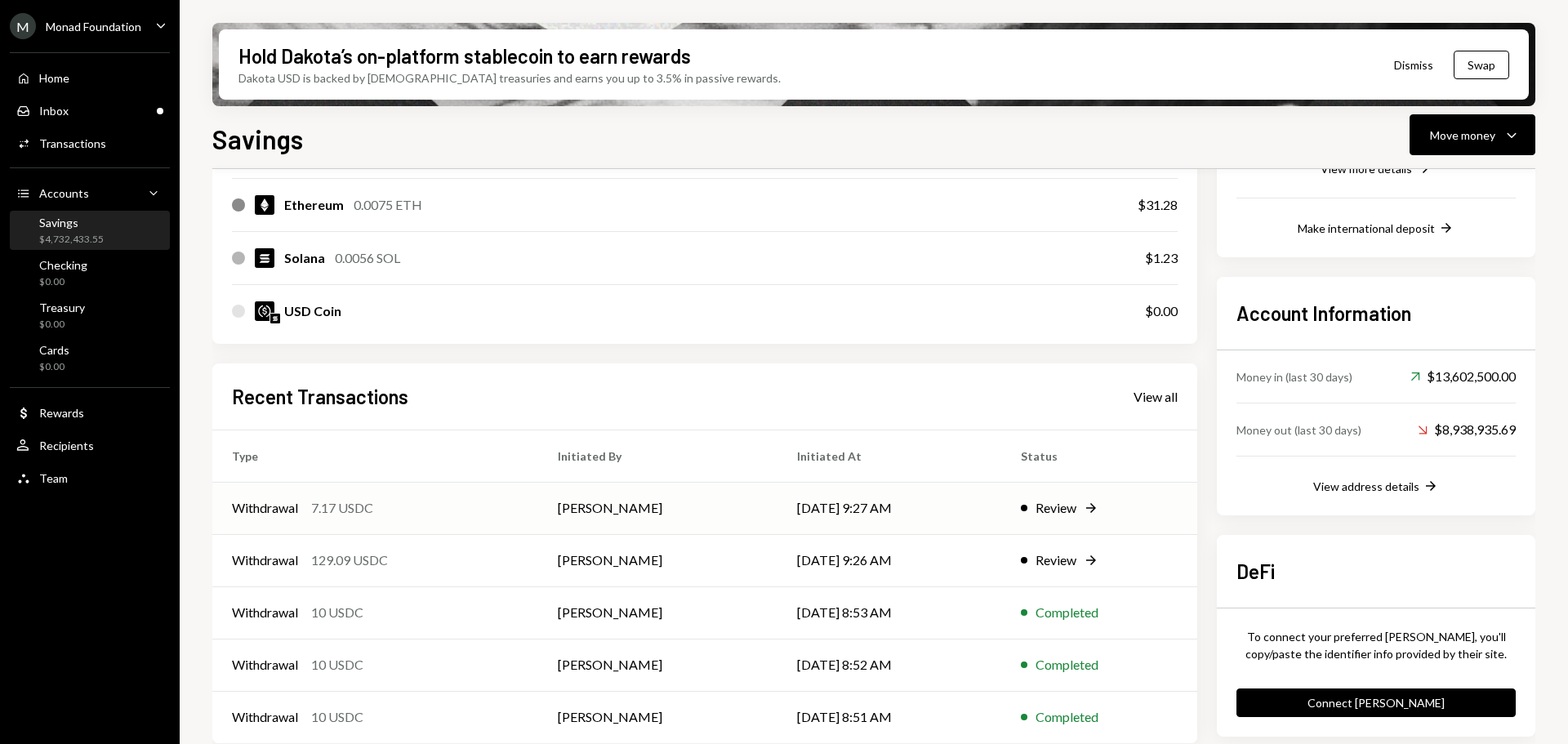
scroll to position [372, 0]
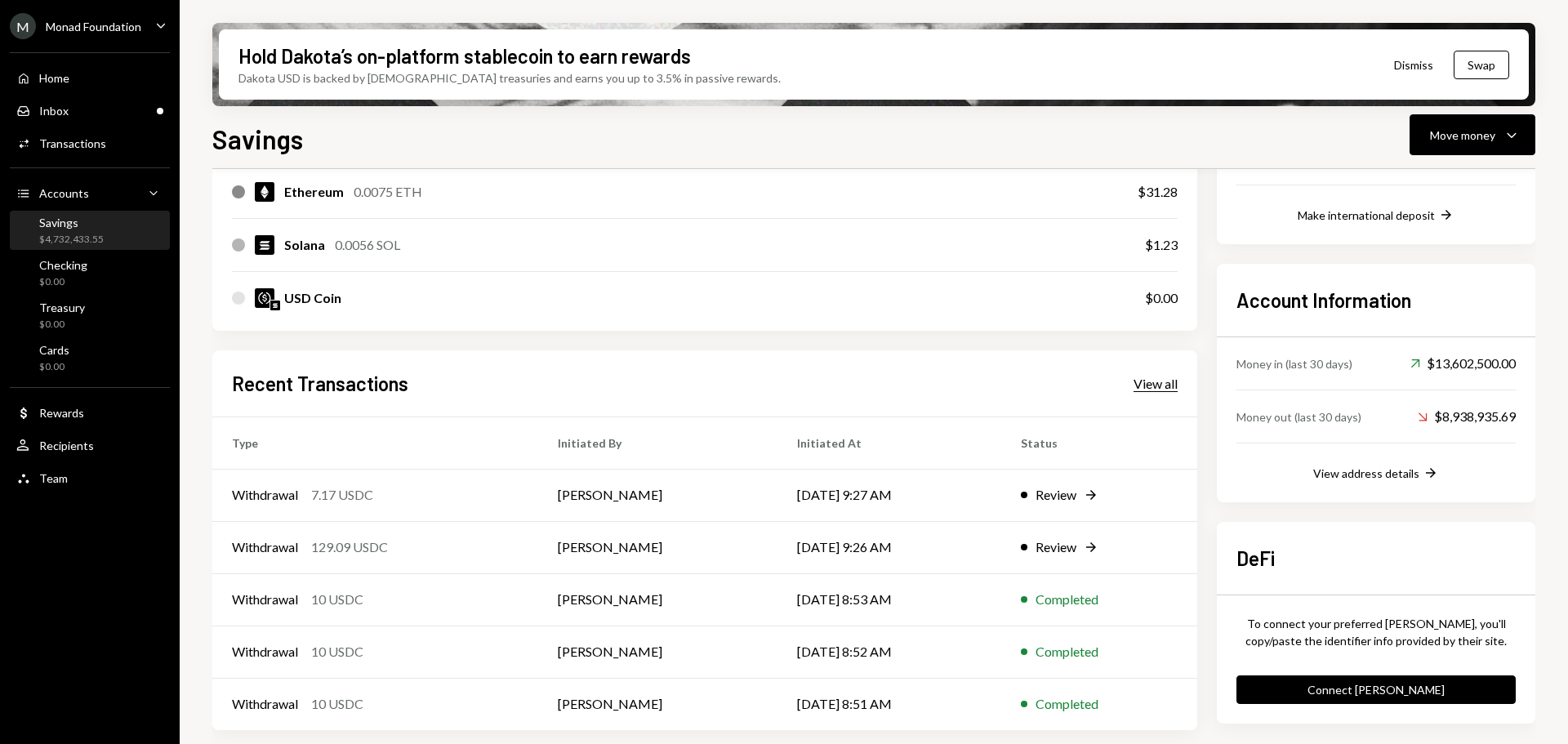
click at [1146, 378] on div "View all" at bounding box center [1156, 383] width 44 height 16
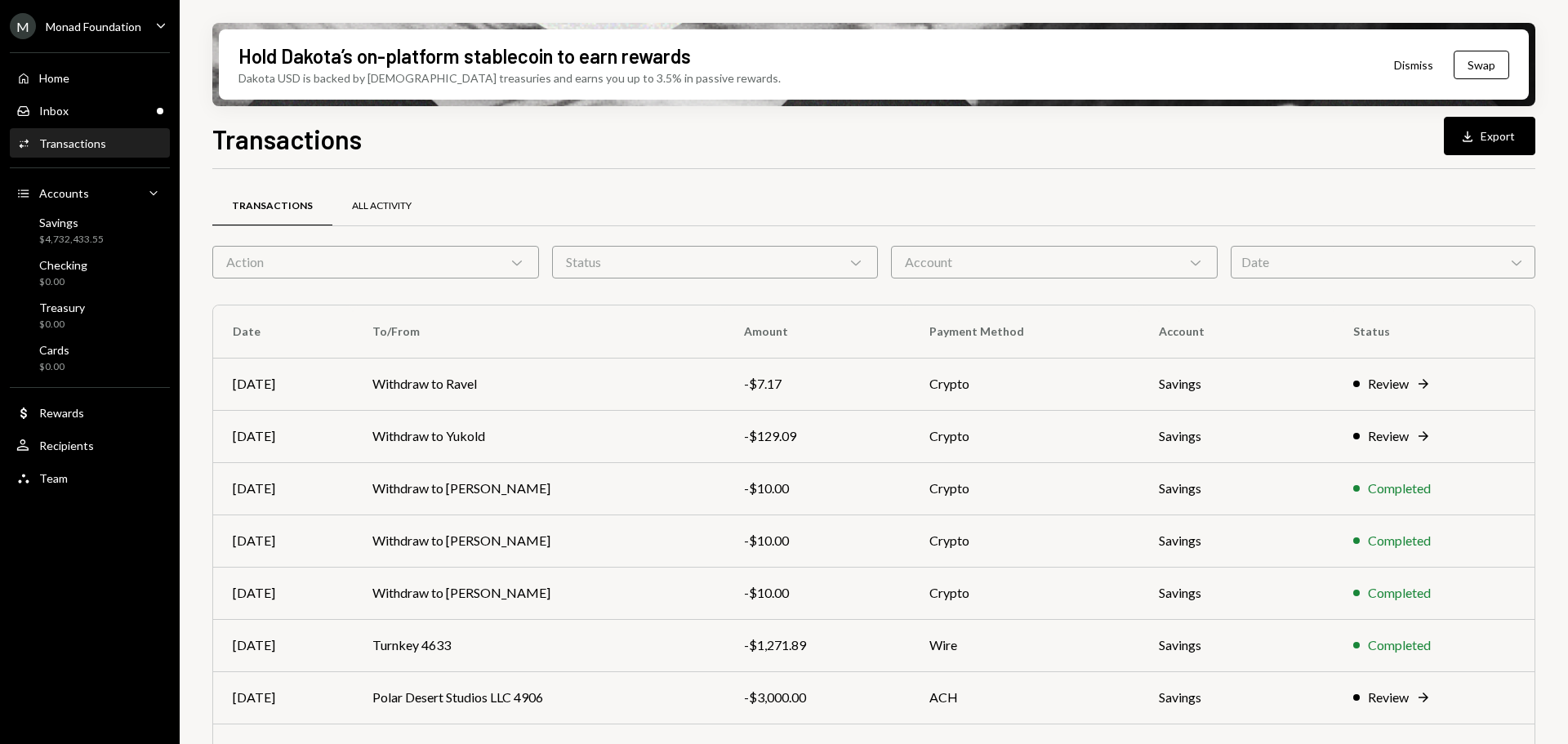
click at [394, 210] on div "All Activity" at bounding box center [381, 206] width 59 height 14
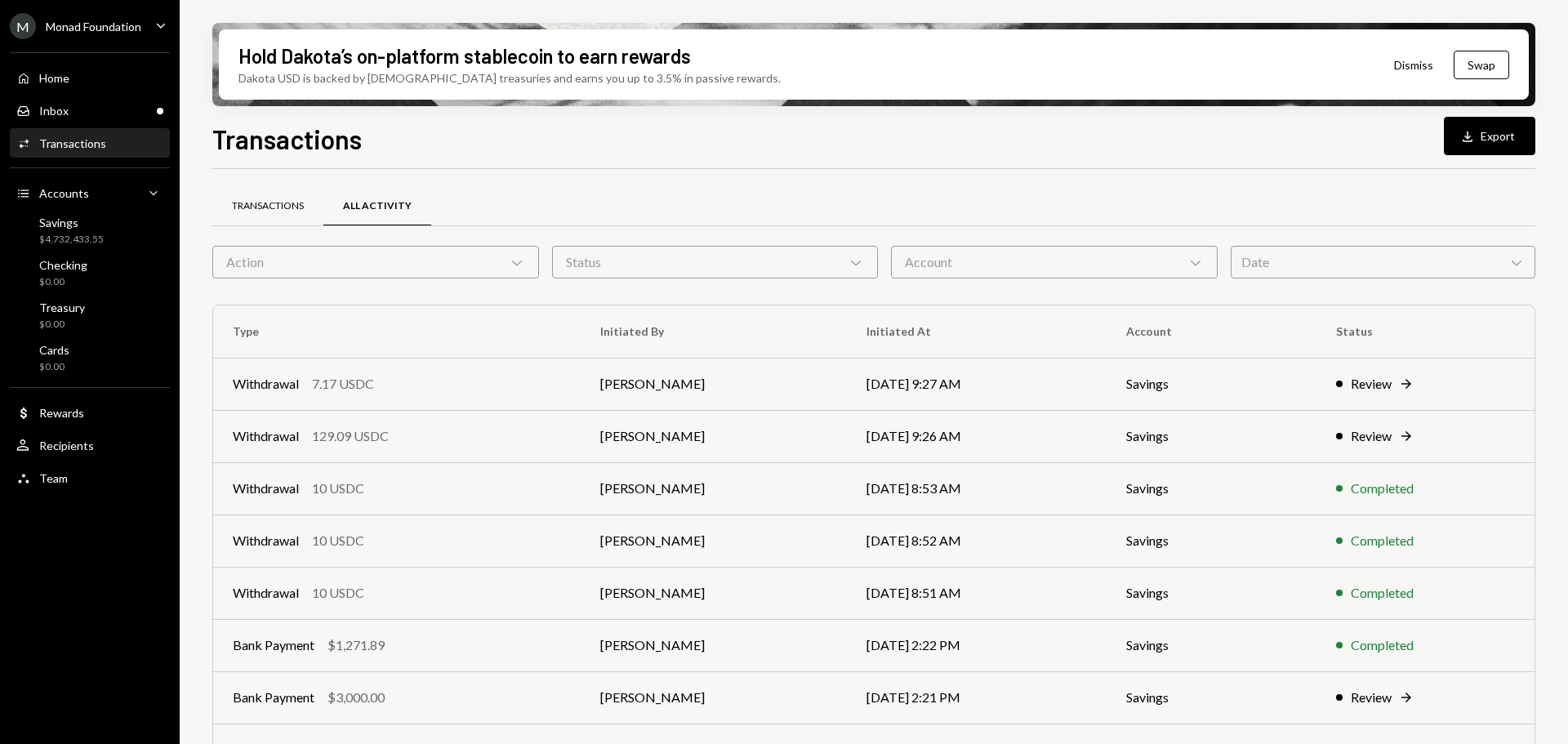
click at [292, 194] on div "Transactions" at bounding box center [268, 206] width 111 height 39
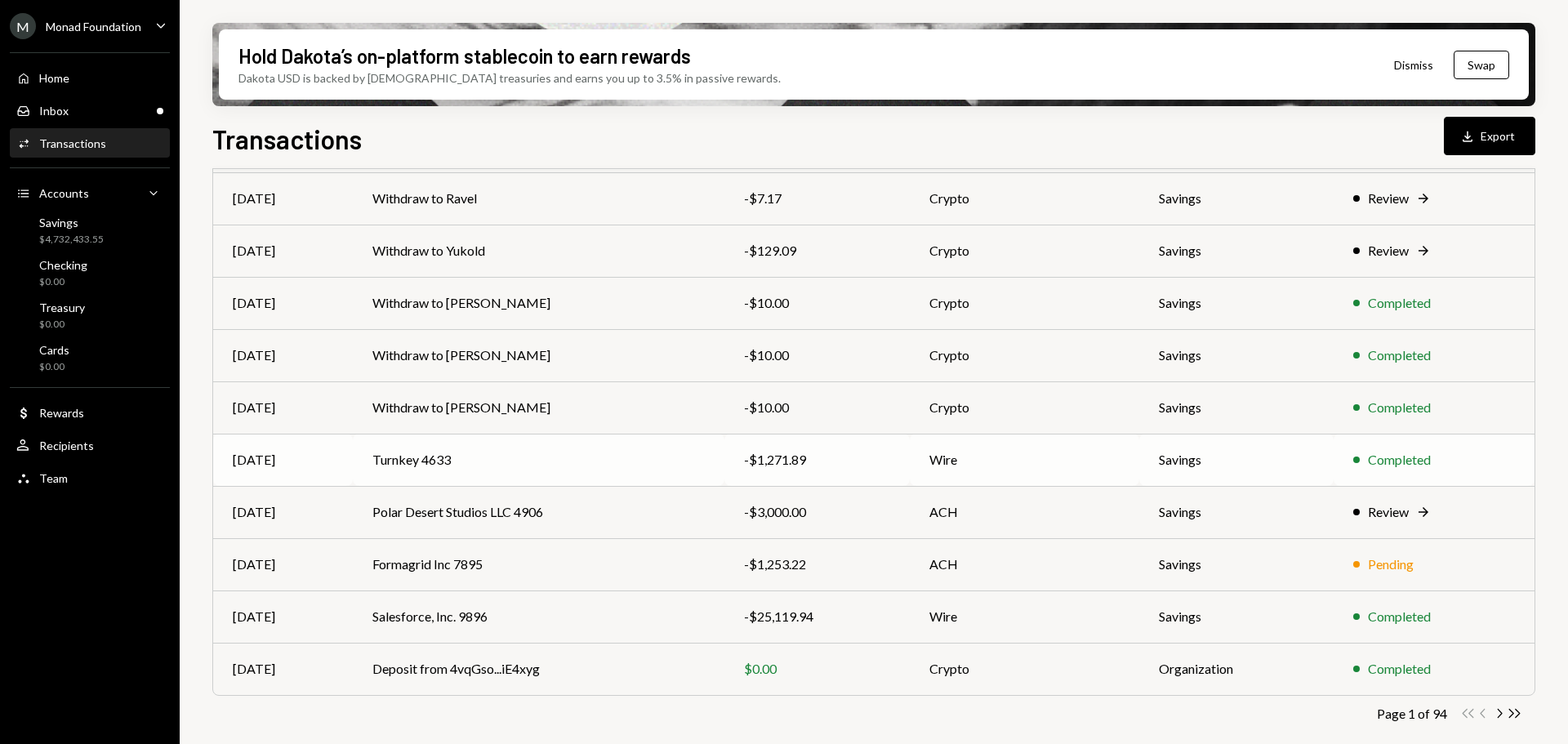
scroll to position [186, 0]
click at [1500, 711] on icon "button" at bounding box center [1501, 713] width 5 height 9
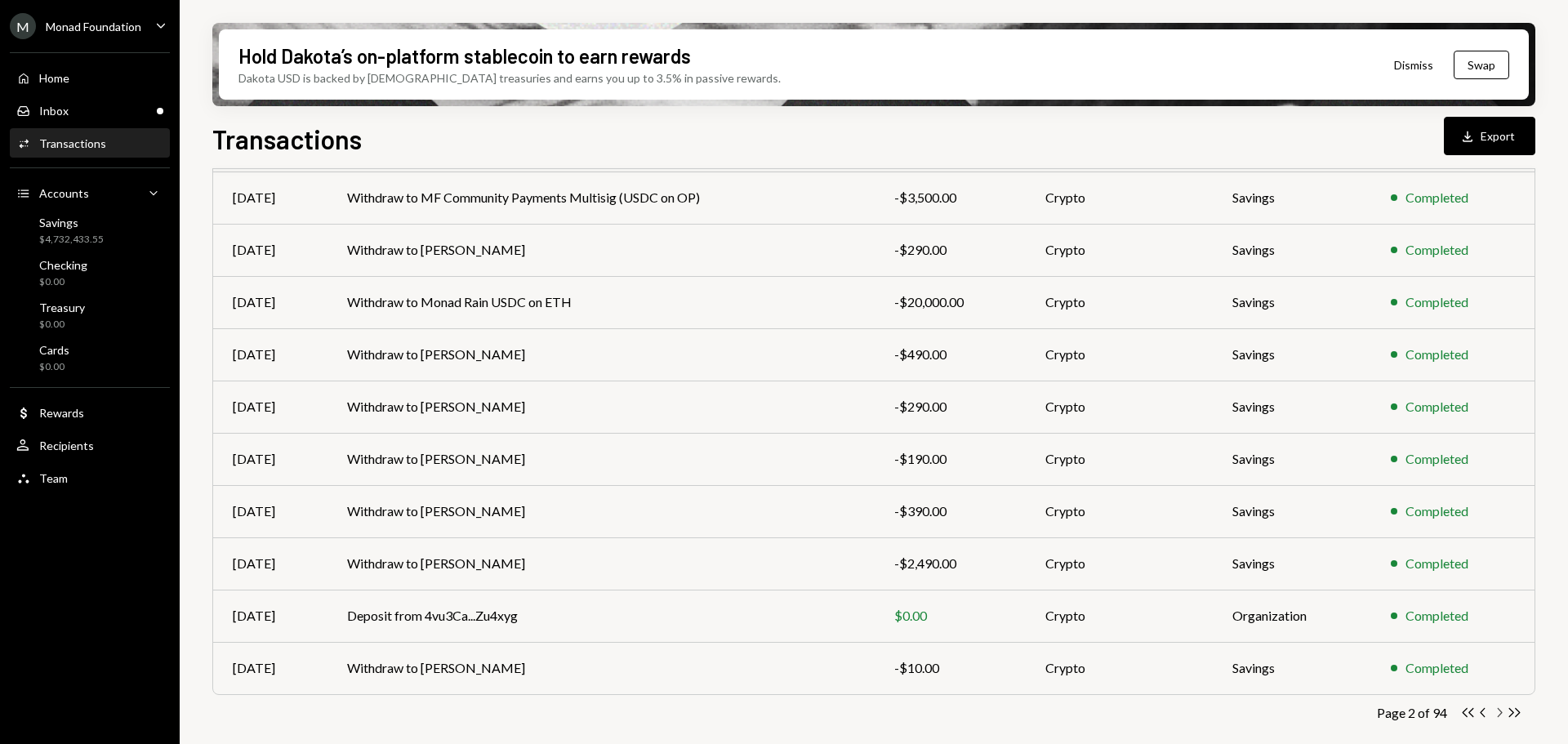
click at [1497, 713] on icon "Chevron Right" at bounding box center [1499, 713] width 15 height 15
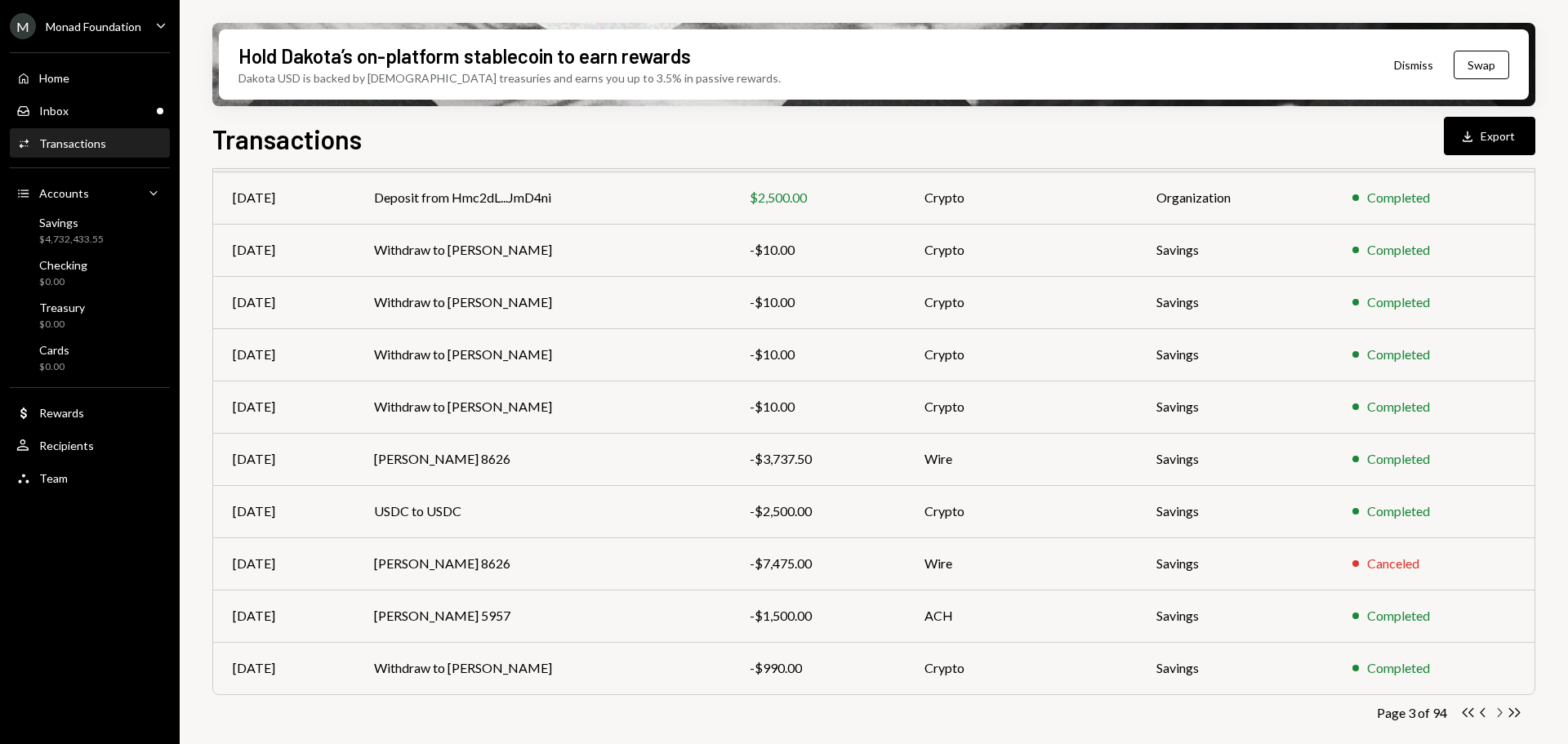
click at [1499, 713] on icon "Chevron Right" at bounding box center [1499, 713] width 15 height 15
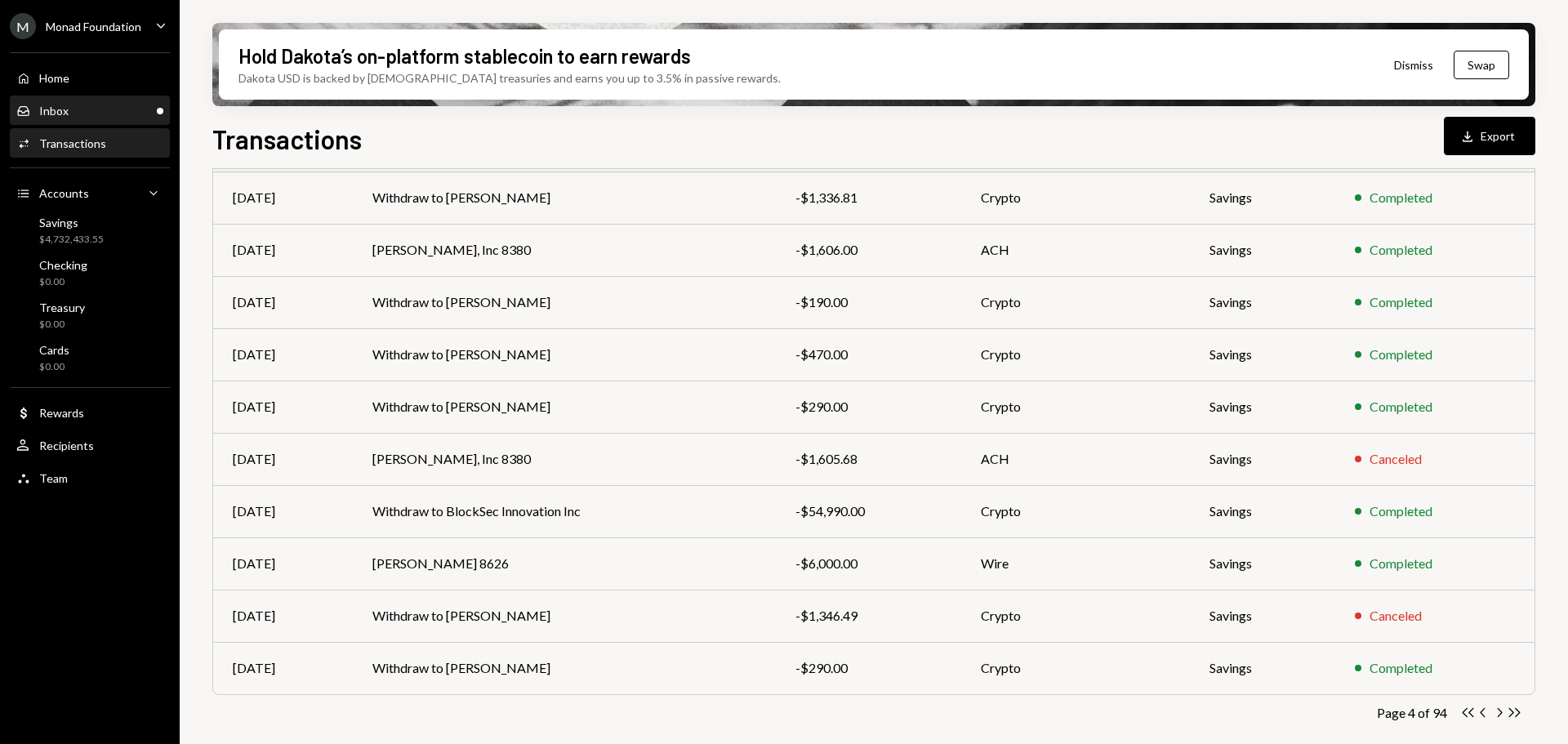
click at [98, 113] on div "Inbox Inbox" at bounding box center [89, 110] width 147 height 14
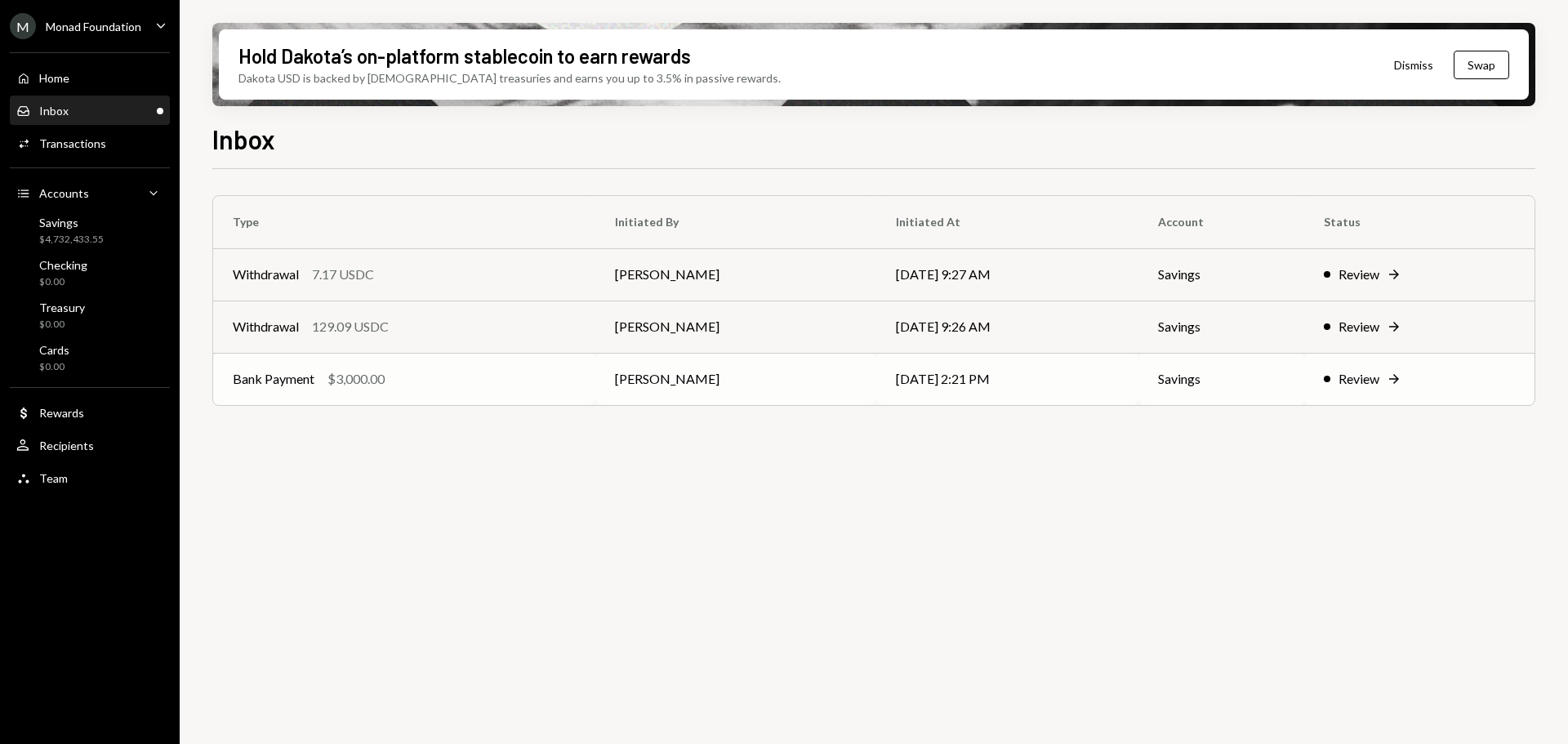
click at [413, 364] on td "Bank Payment $3,000.00" at bounding box center [404, 379] width 382 height 53
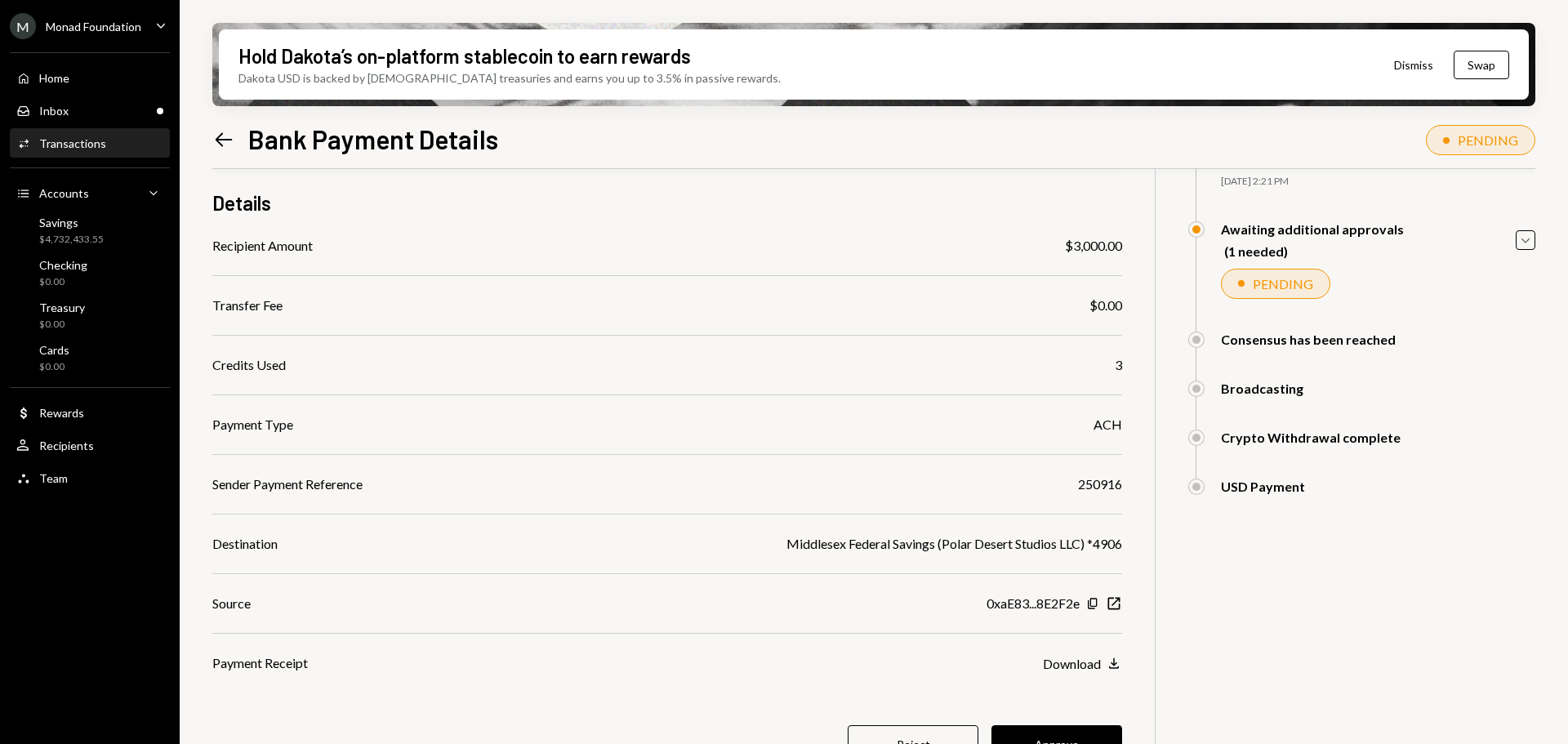
scroll to position [155, 0]
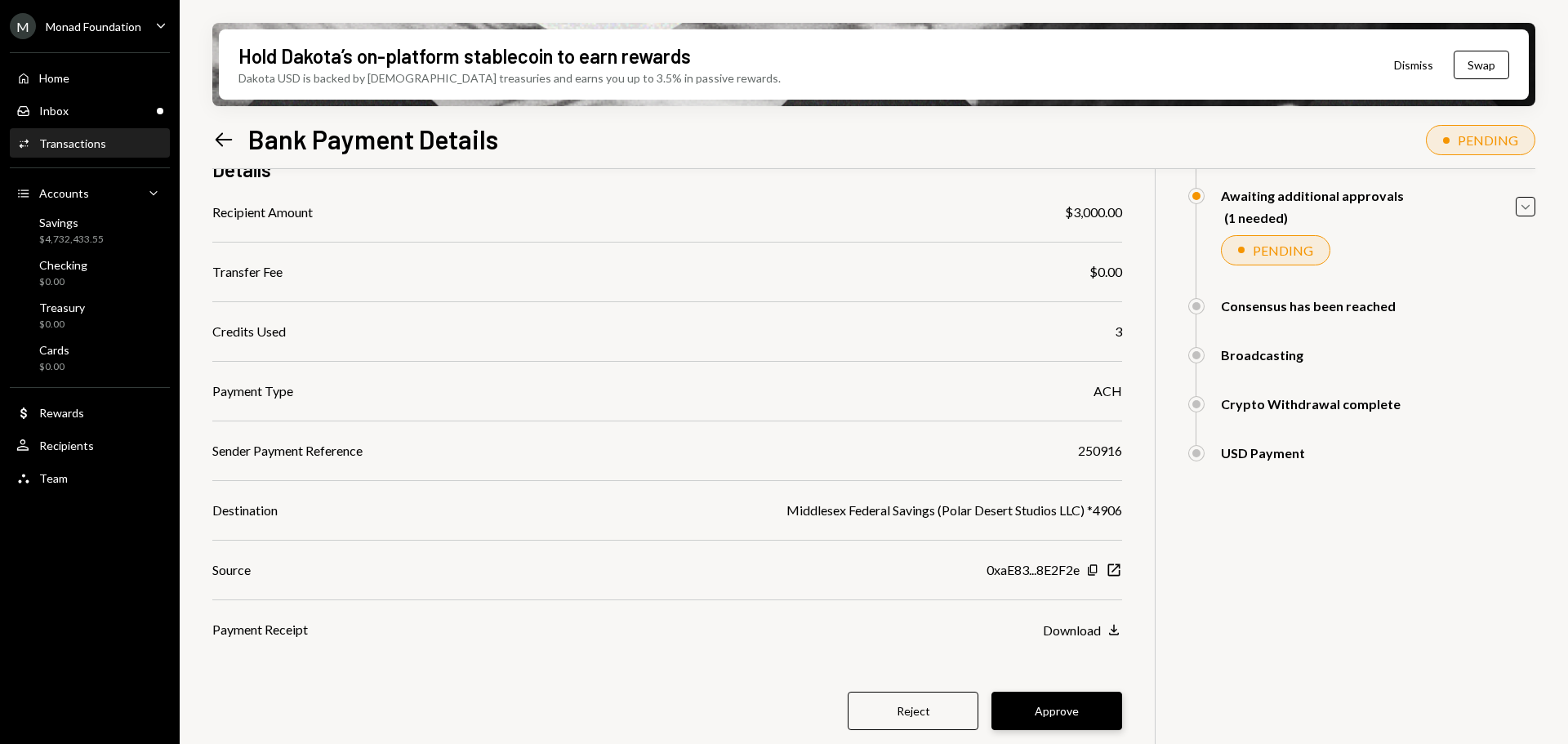
click at [1056, 721] on button "Approve" at bounding box center [1057, 711] width 131 height 38
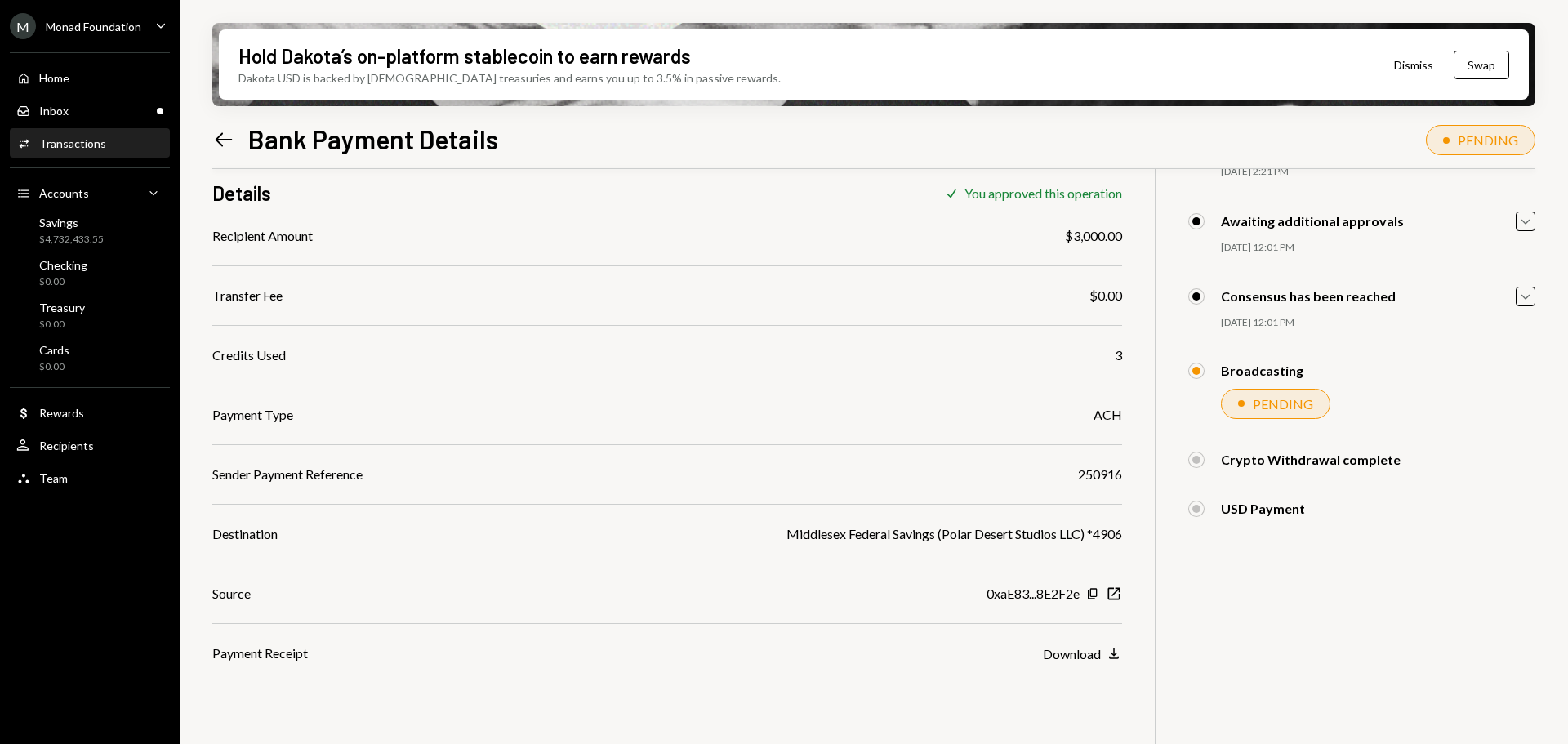
scroll to position [131, 0]
click at [101, 96] on link "Inbox Inbox" at bounding box center [90, 110] width 160 height 30
